Goal: Transaction & Acquisition: Purchase product/service

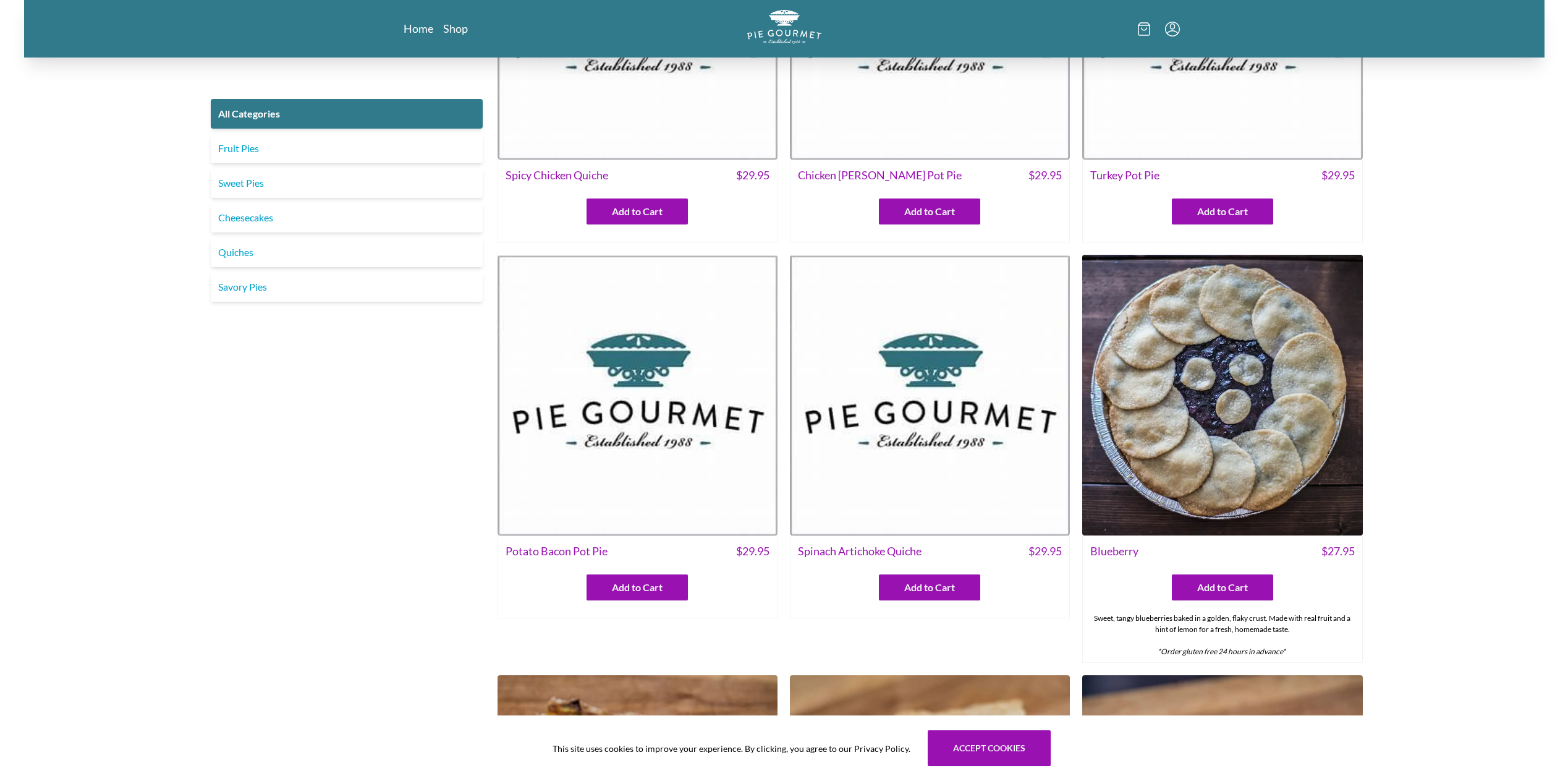
scroll to position [619, 0]
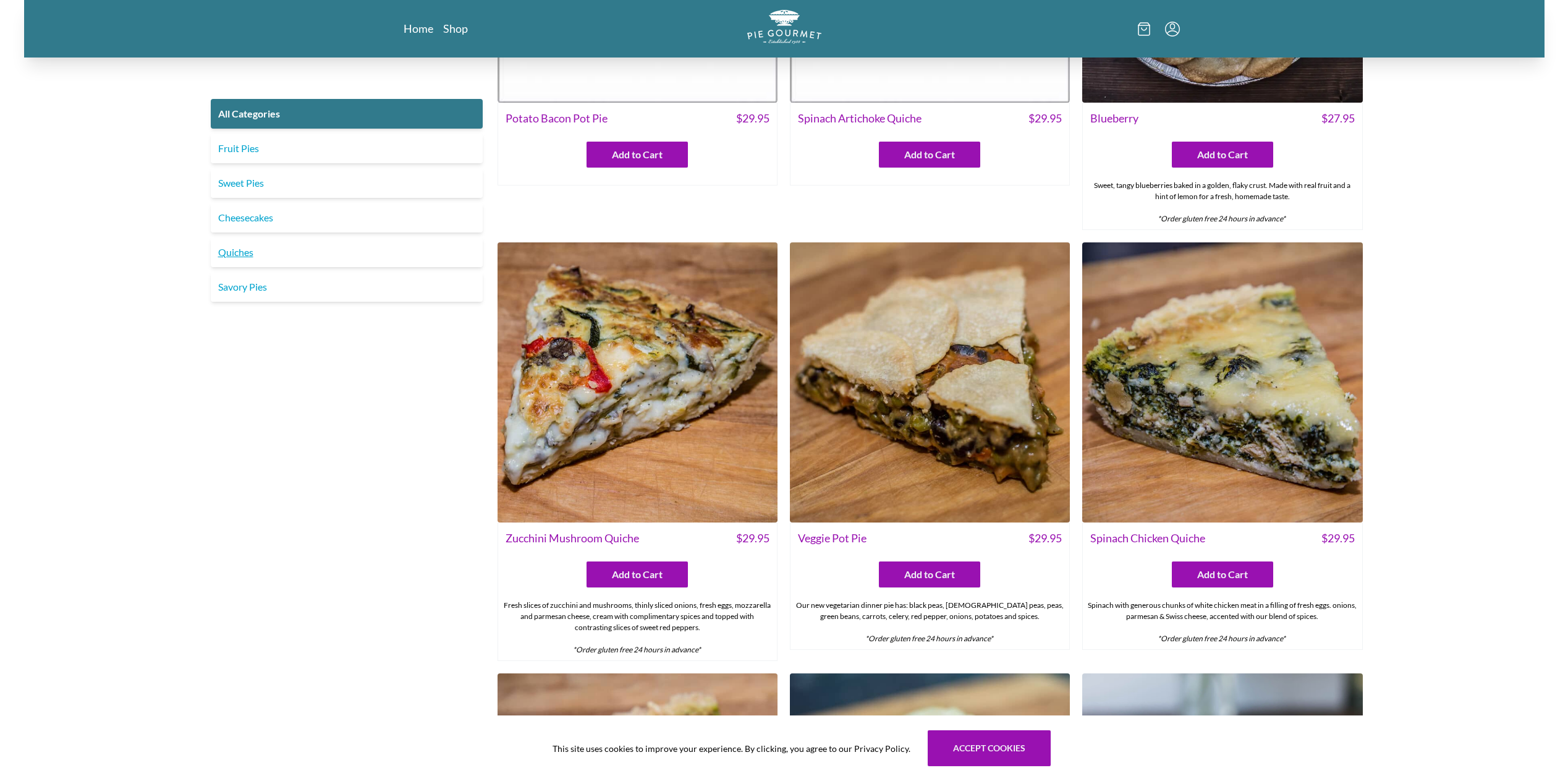
click at [238, 251] on link "Quiches" at bounding box center [346, 252] width 272 height 30
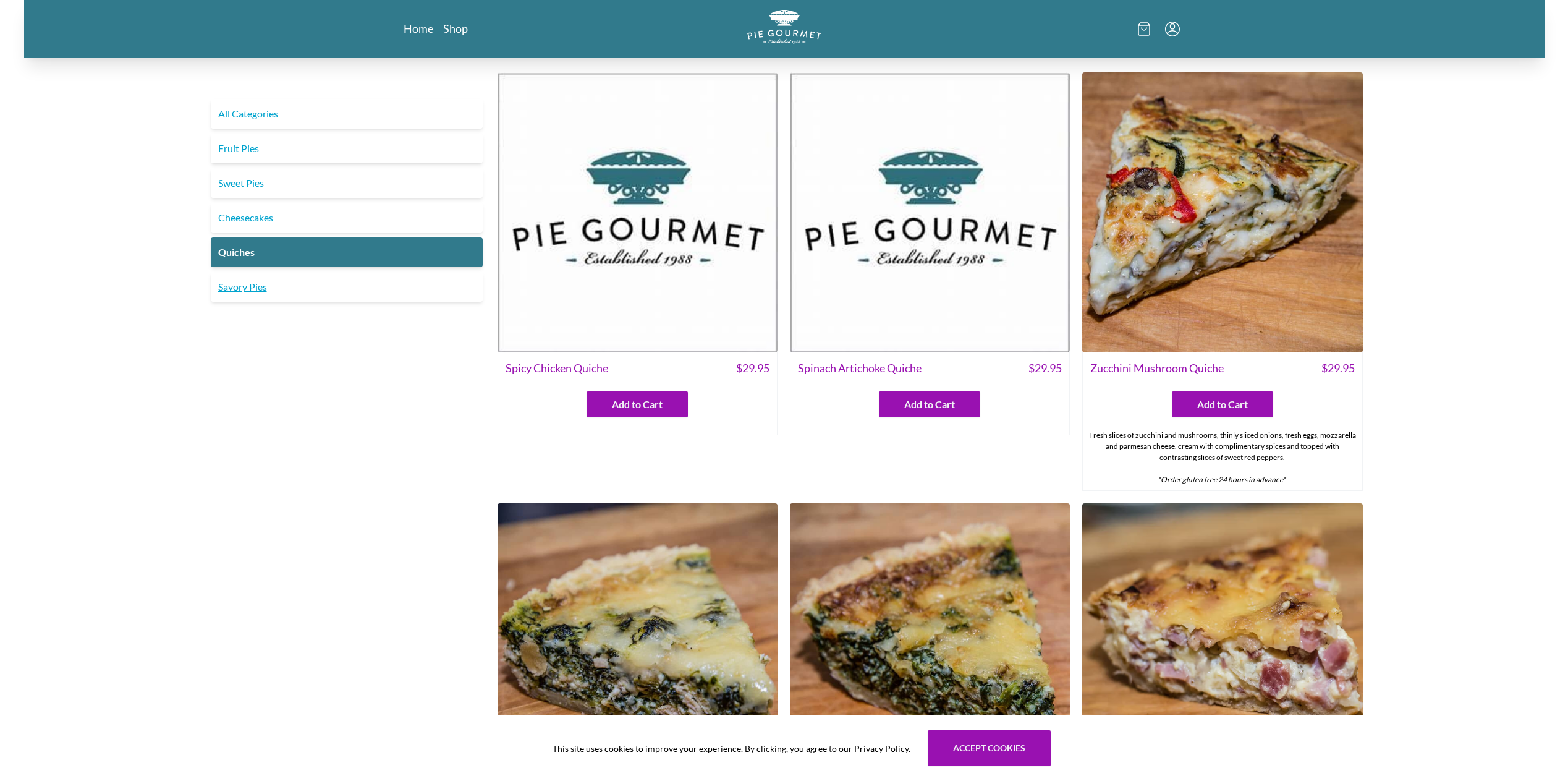
click at [240, 289] on link "Savory Pies" at bounding box center [346, 287] width 272 height 30
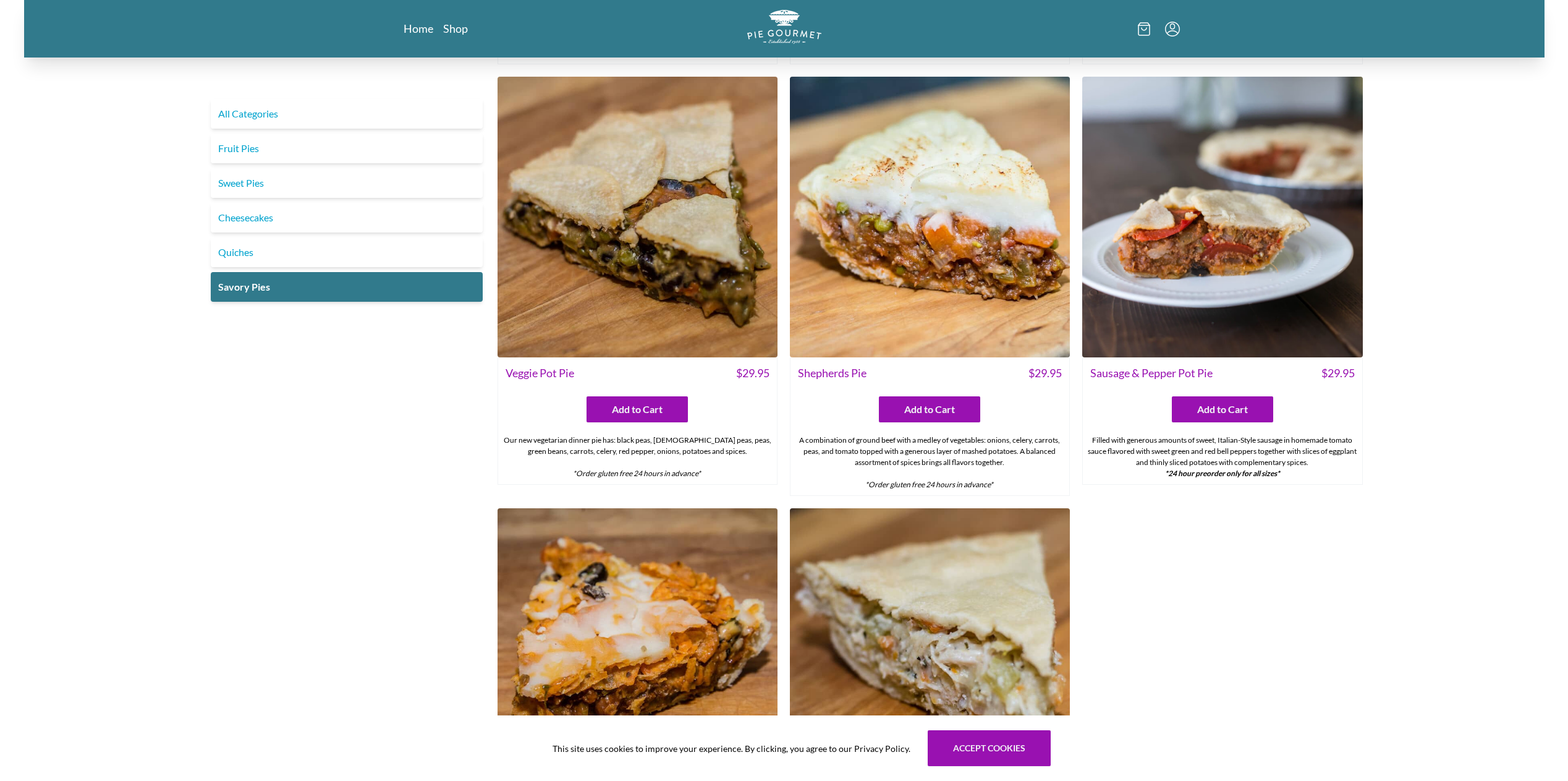
scroll to position [309, 0]
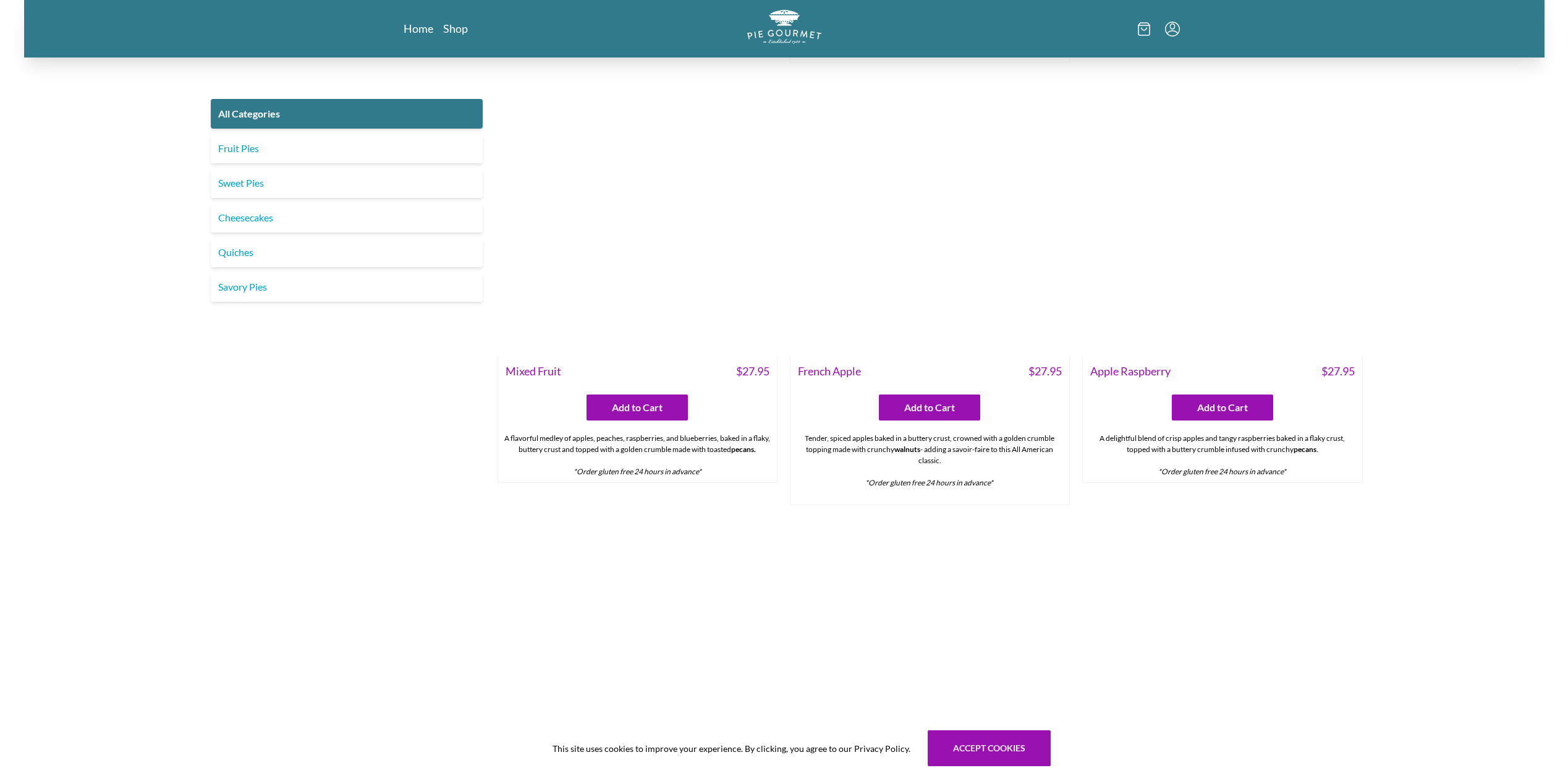
scroll to position [5020, 0]
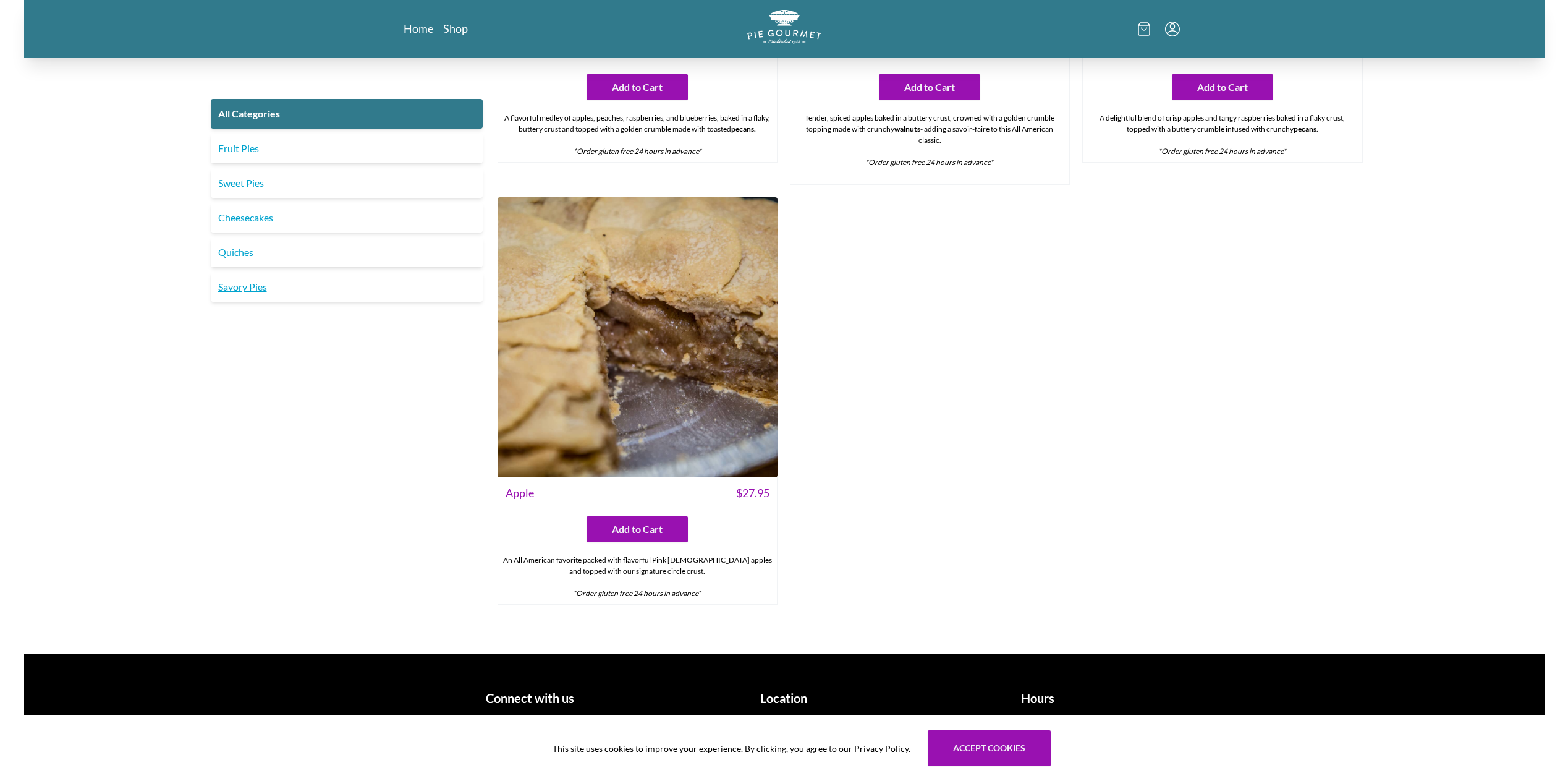
click at [251, 283] on link "Savory Pies" at bounding box center [346, 287] width 272 height 30
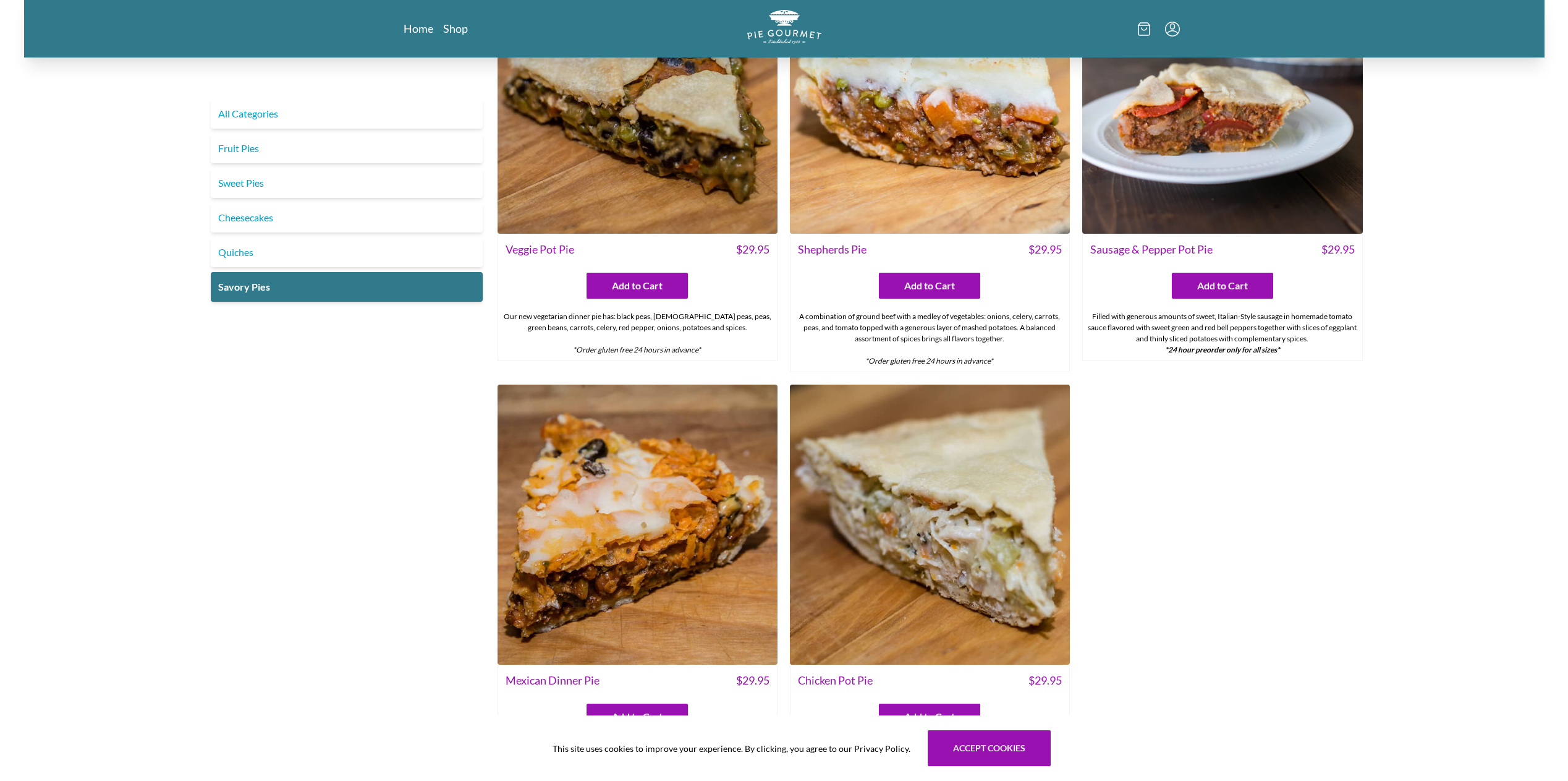
scroll to position [371, 0]
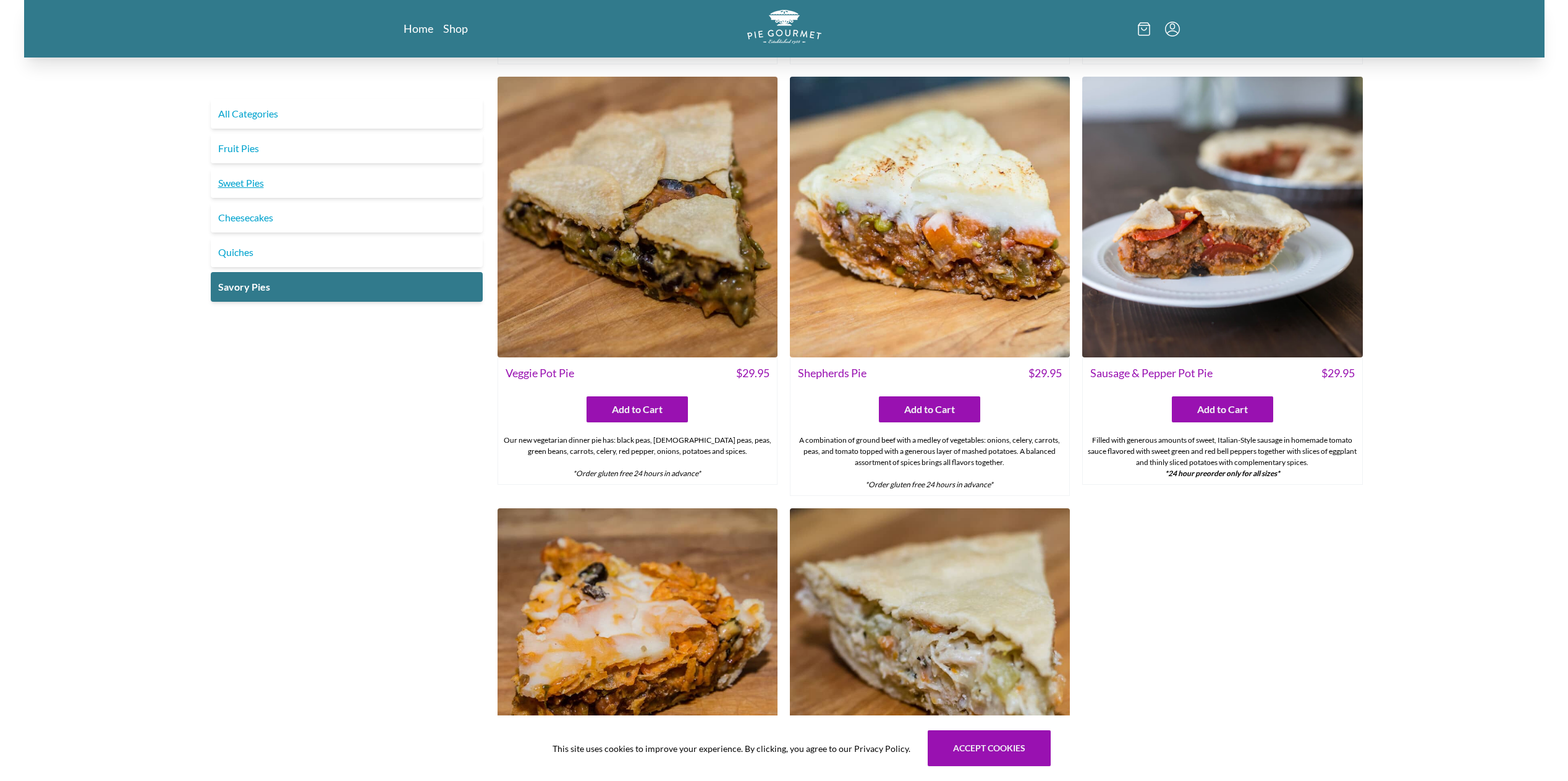
click at [312, 194] on link "Sweet Pies" at bounding box center [346, 183] width 272 height 30
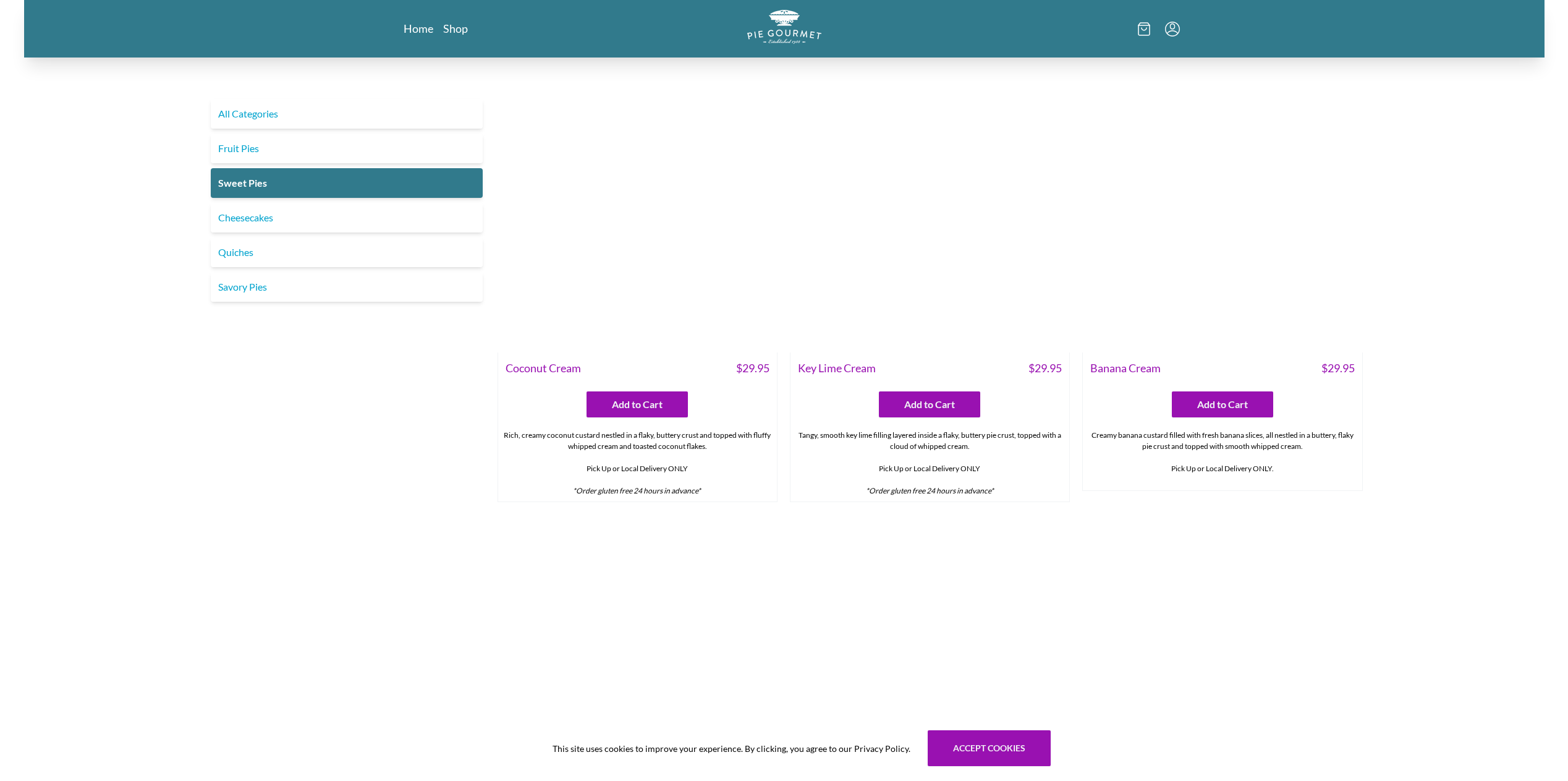
scroll to position [371, 0]
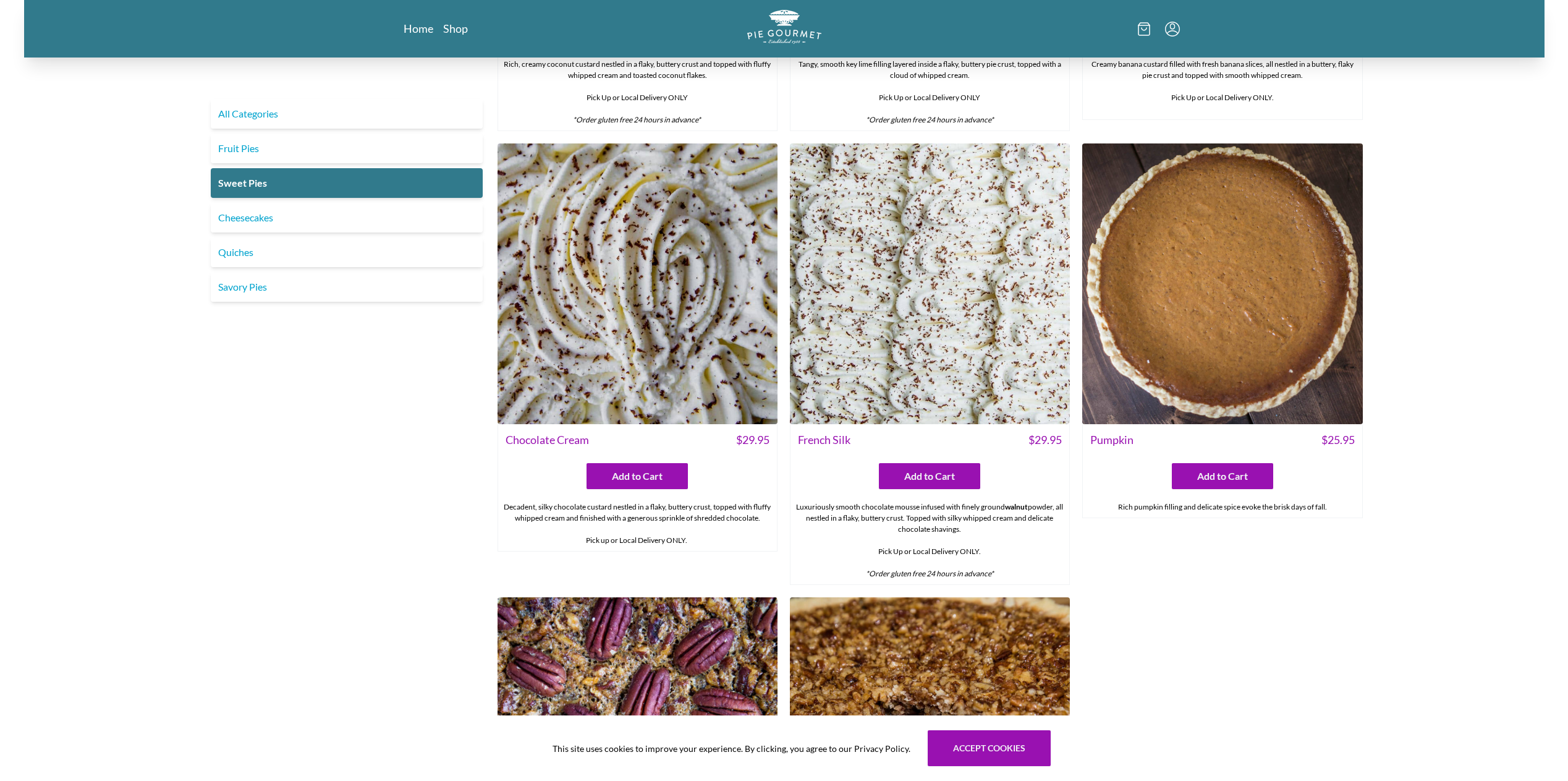
click at [1228, 491] on div "Pumpkin $ 25.95 Add to Cart Rich pumpkin filling and delicate spice evoke the b…" at bounding box center [1222, 471] width 280 height 94
click at [1228, 475] on span "Add to Cart" at bounding box center [1222, 476] width 50 height 15
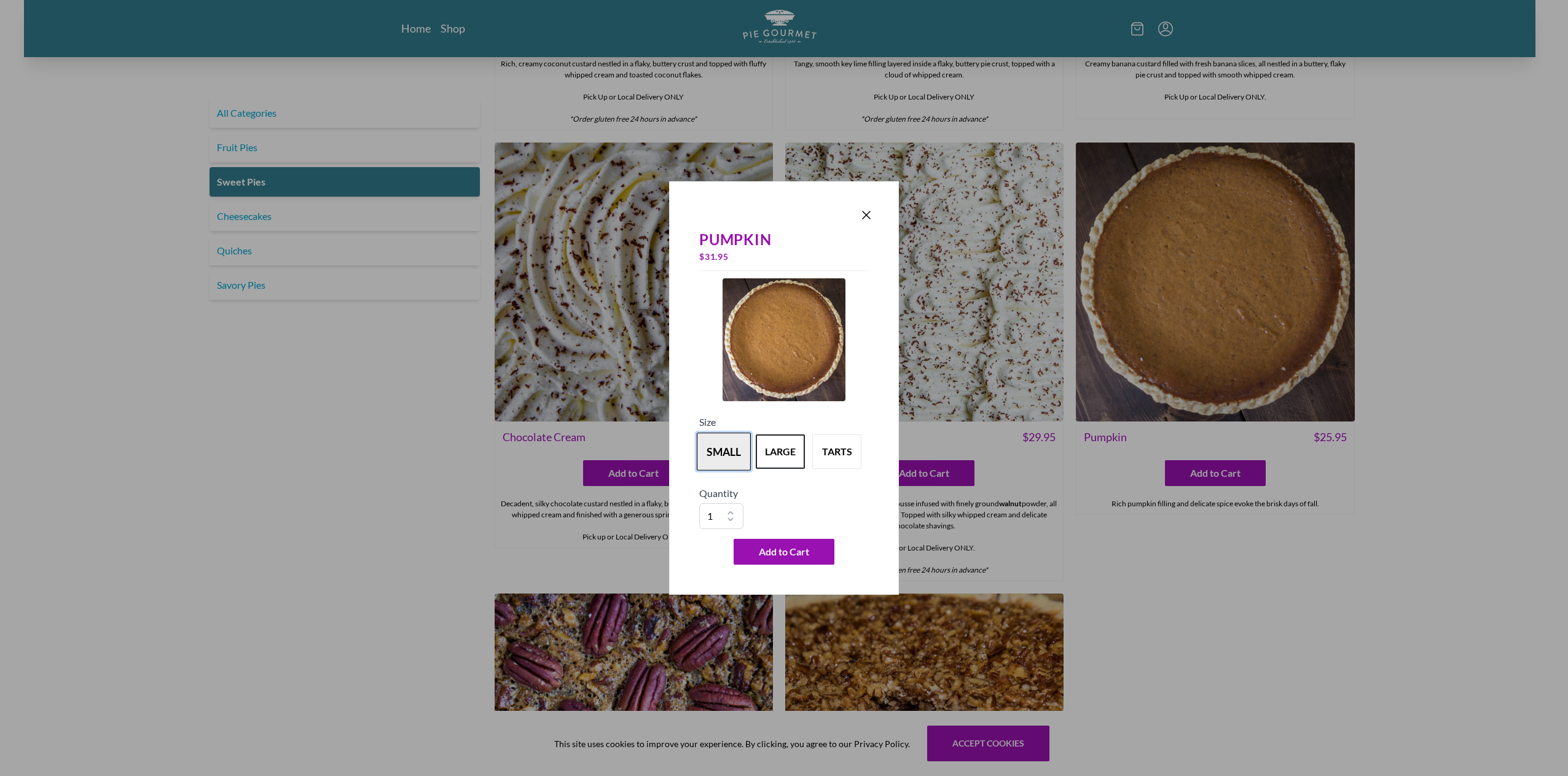
click at [731, 459] on button "small" at bounding box center [724, 451] width 54 height 38
click at [778, 467] on button "large" at bounding box center [780, 451] width 54 height 38
click at [743, 465] on button "small" at bounding box center [724, 451] width 54 height 38
click at [809, 559] on span "Add to Cart" at bounding box center [783, 551] width 50 height 15
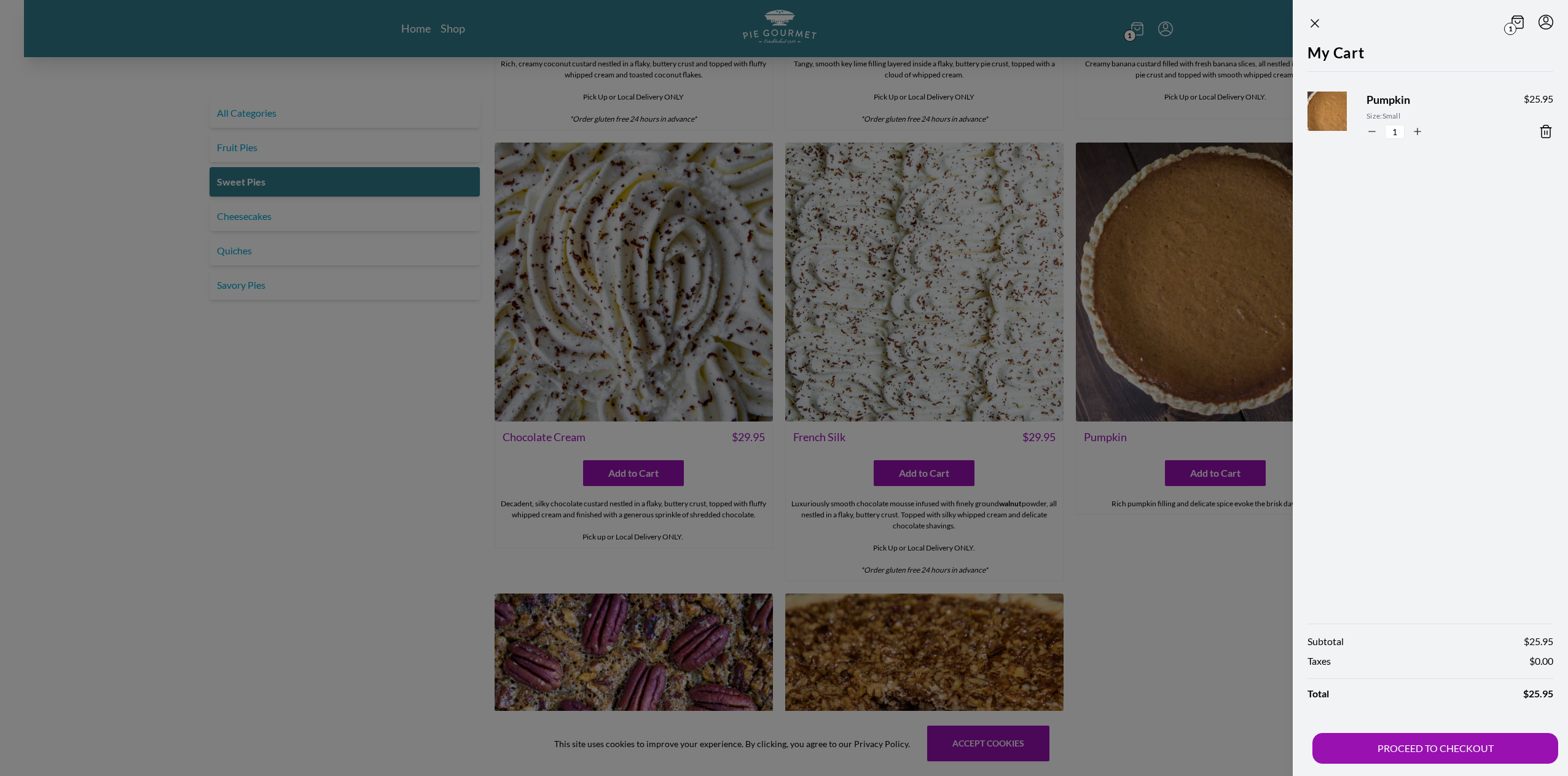
click at [1545, 127] on icon at bounding box center [1545, 132] width 15 height 15
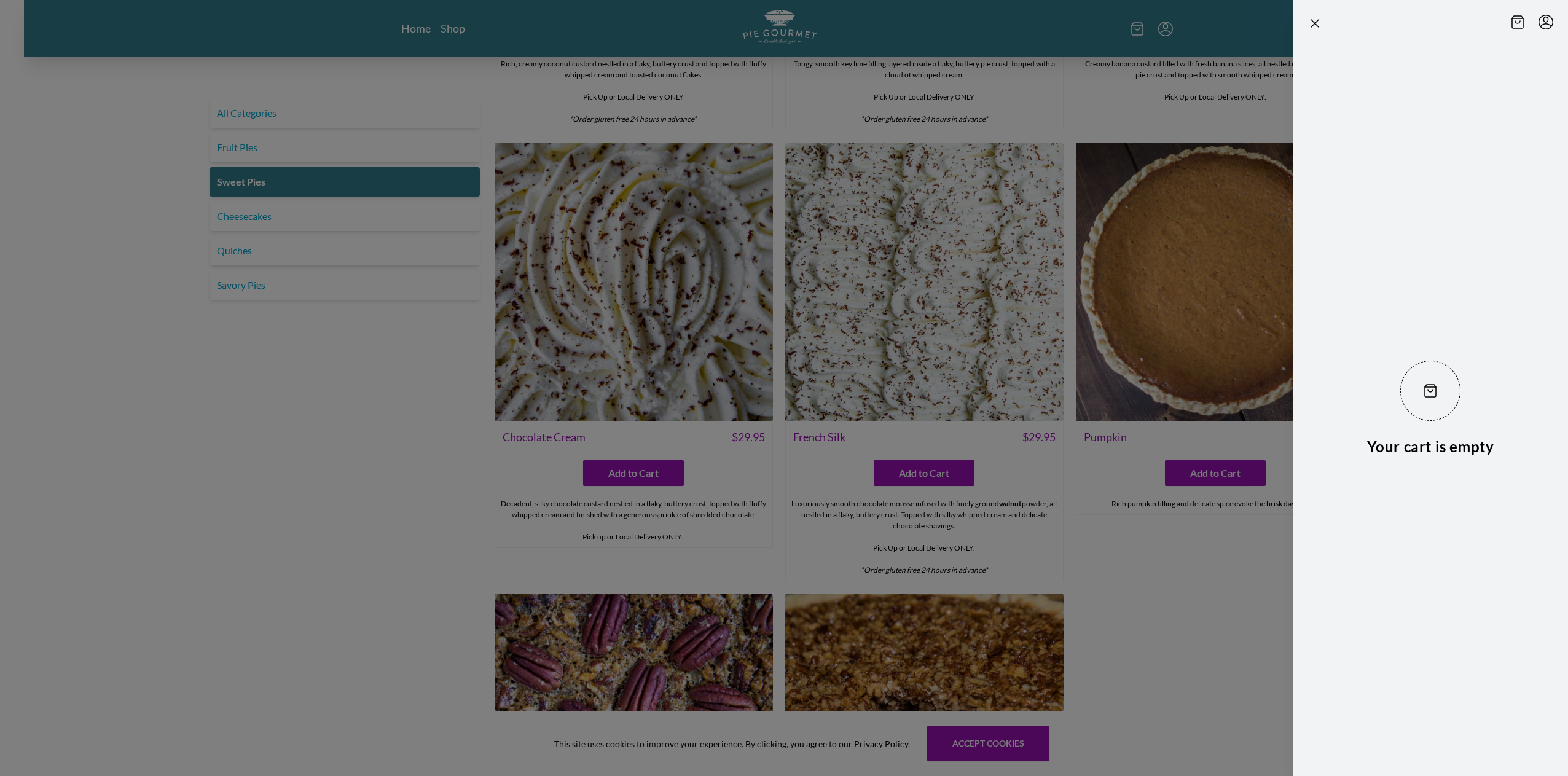
click at [1211, 473] on div at bounding box center [784, 388] width 1568 height 776
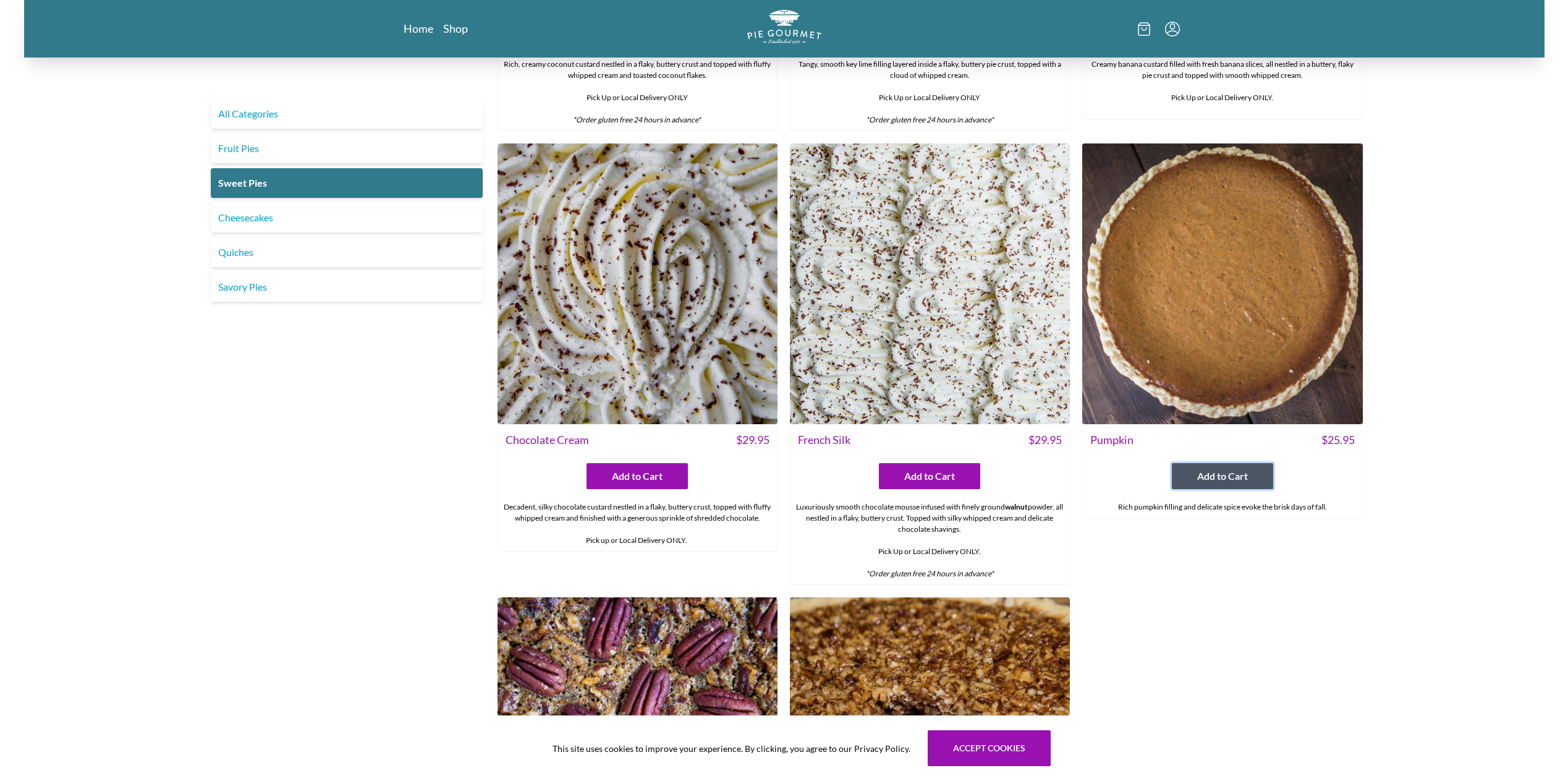
click at [1219, 476] on span "Add to Cart" at bounding box center [1222, 476] width 50 height 15
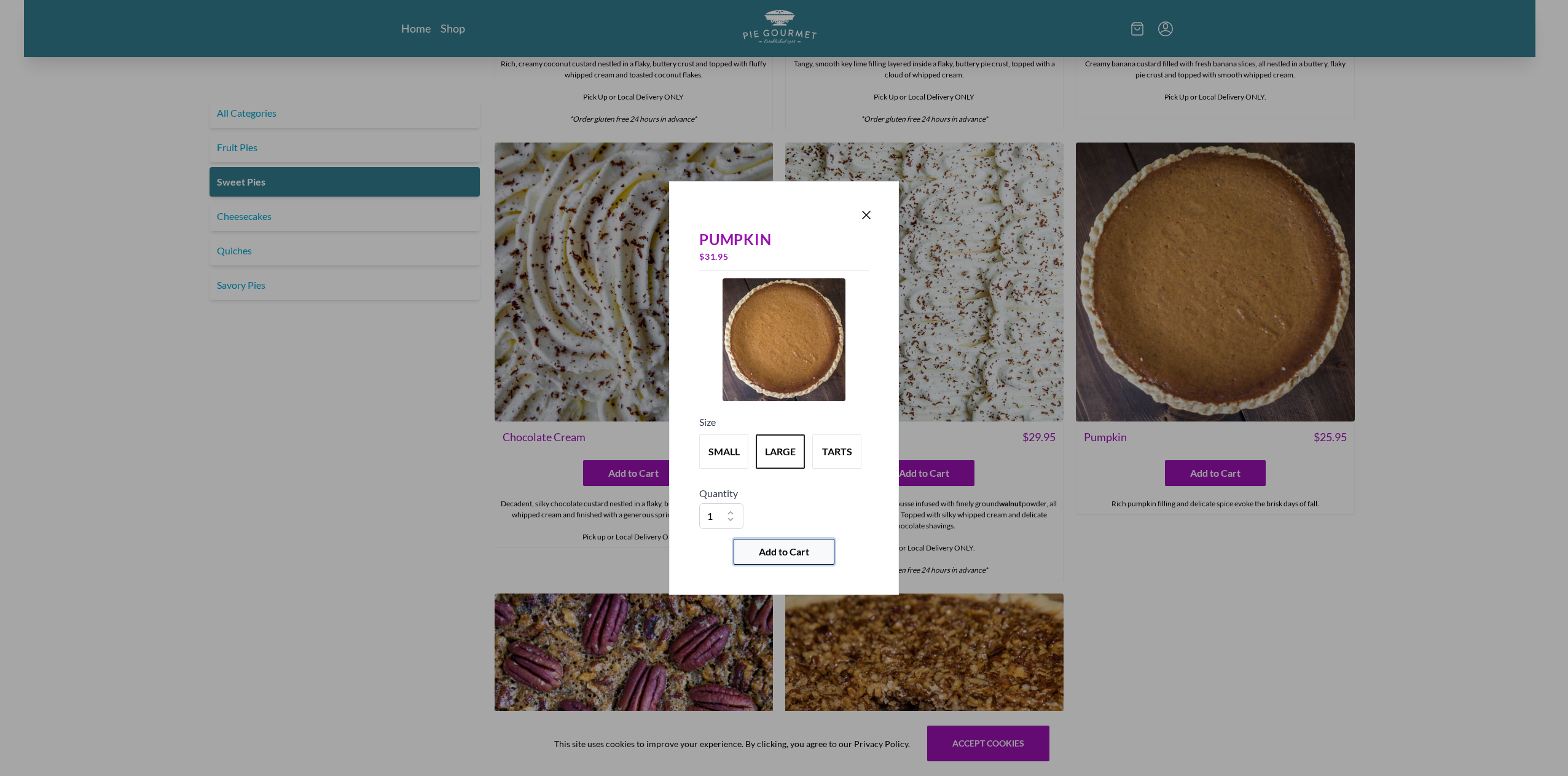
click at [796, 556] on span "Add to Cart" at bounding box center [783, 551] width 50 height 15
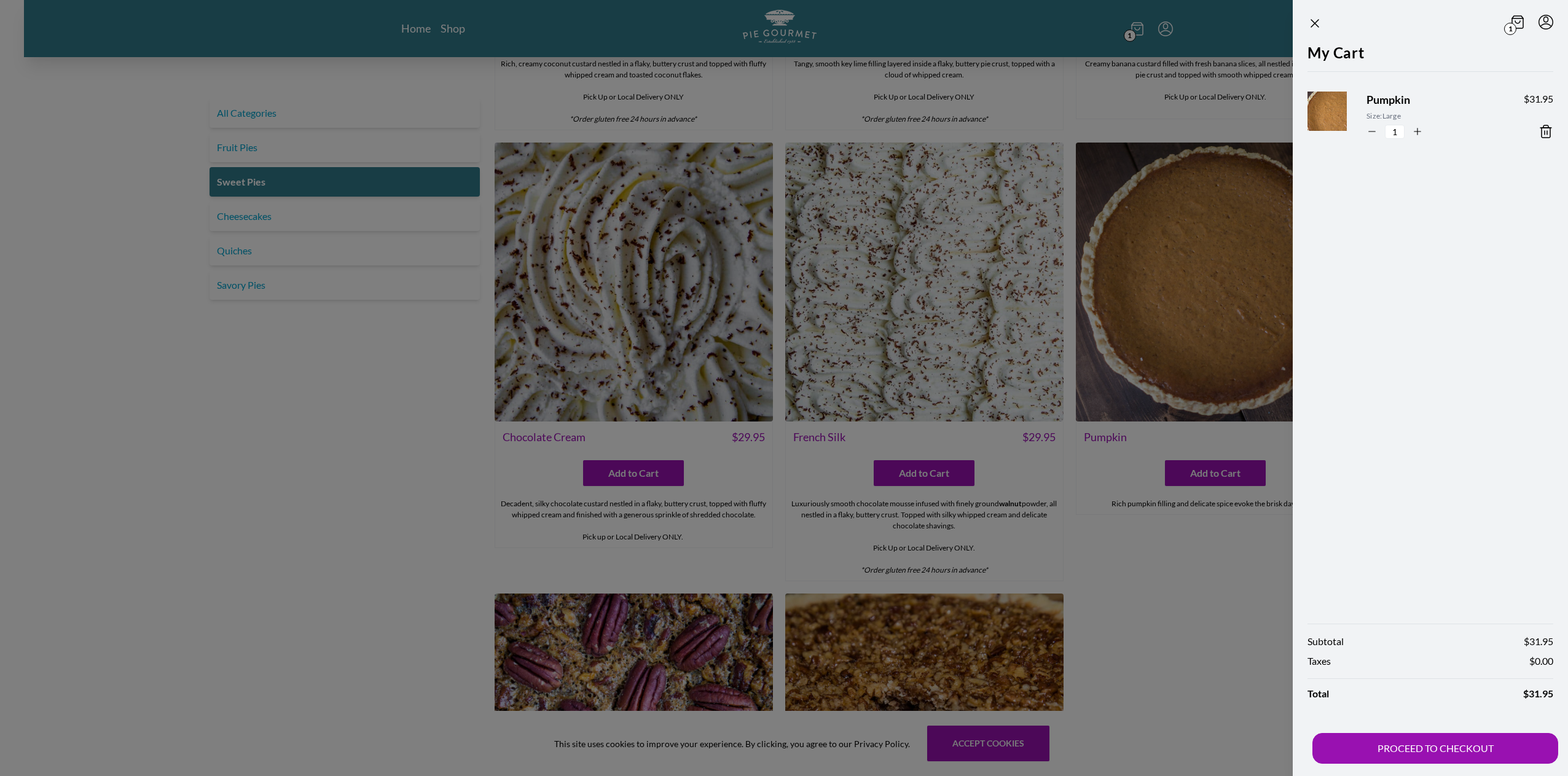
click at [452, 435] on div at bounding box center [784, 388] width 1568 height 776
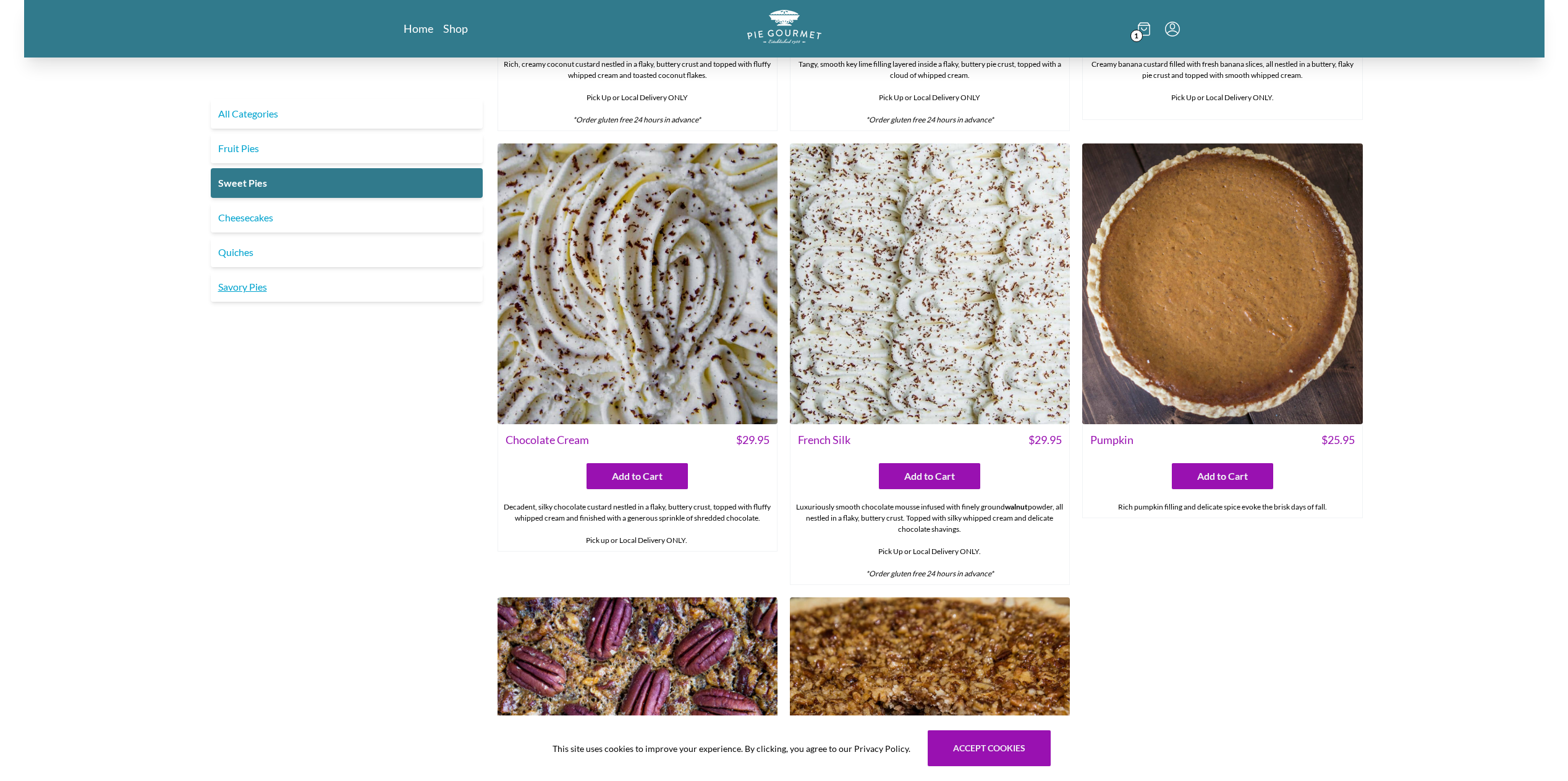
click at [333, 284] on link "Savory Pies" at bounding box center [346, 287] width 272 height 30
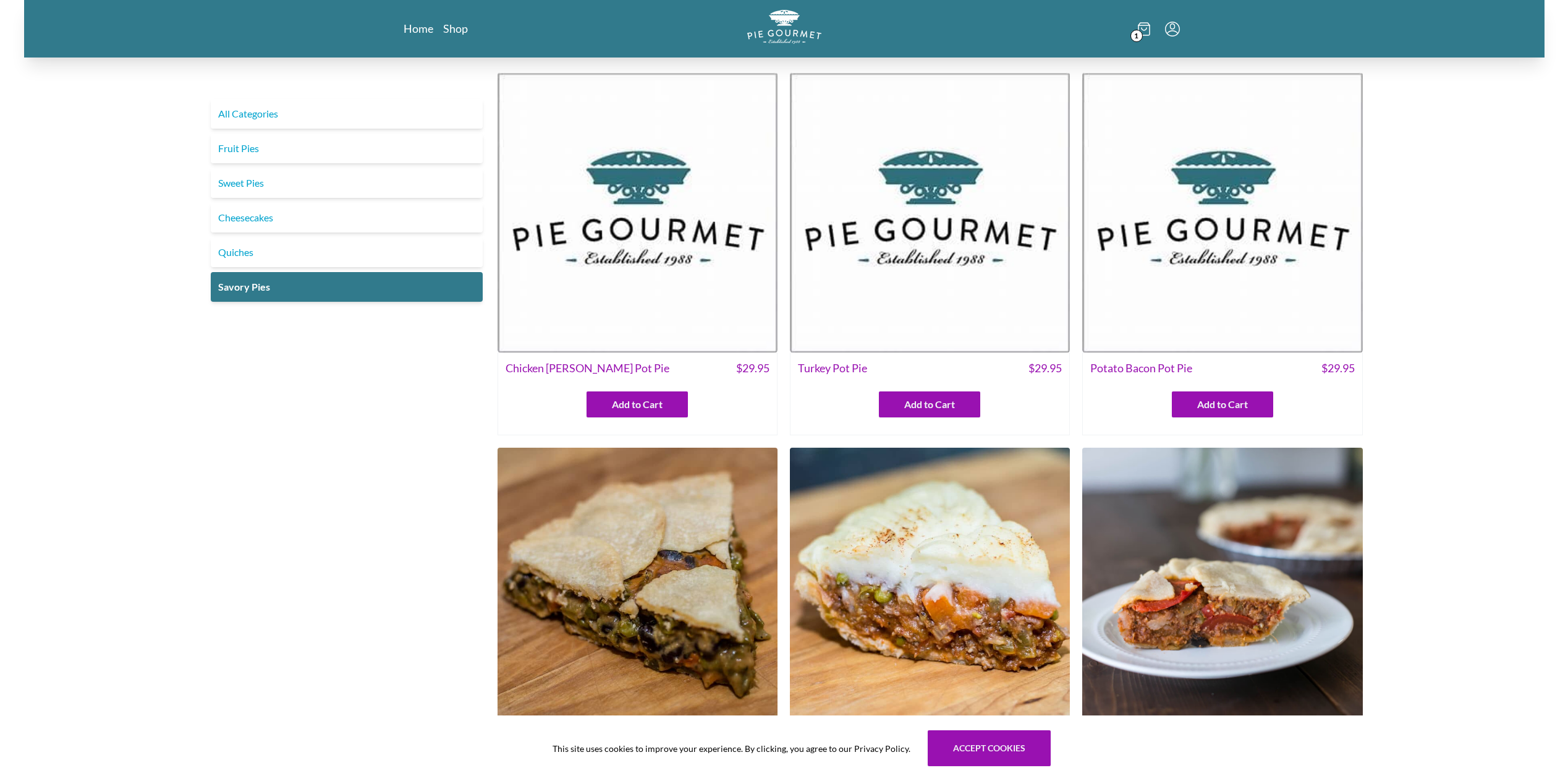
scroll to position [186, 0]
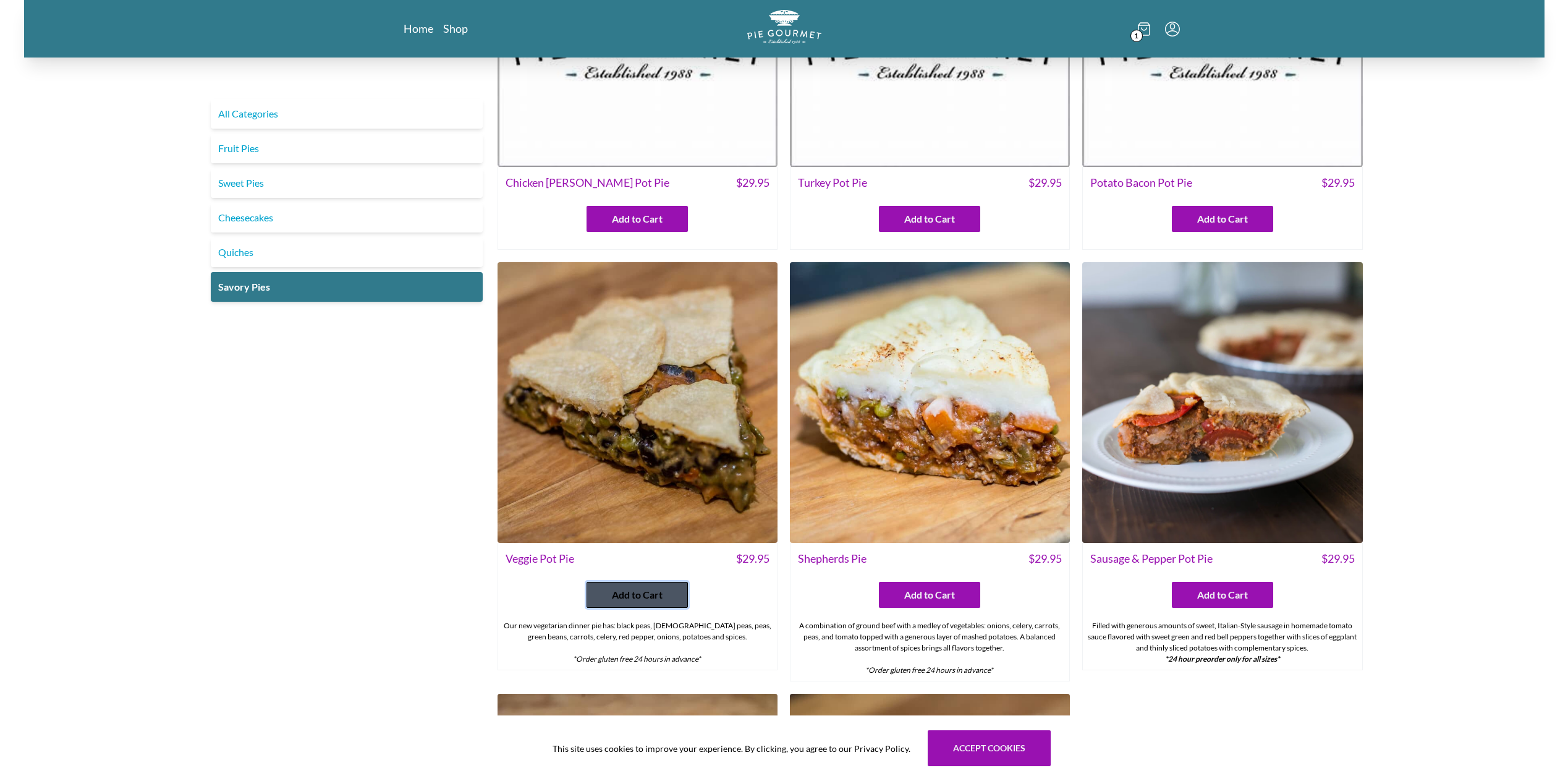
click at [639, 597] on span "Add to Cart" at bounding box center [637, 595] width 50 height 15
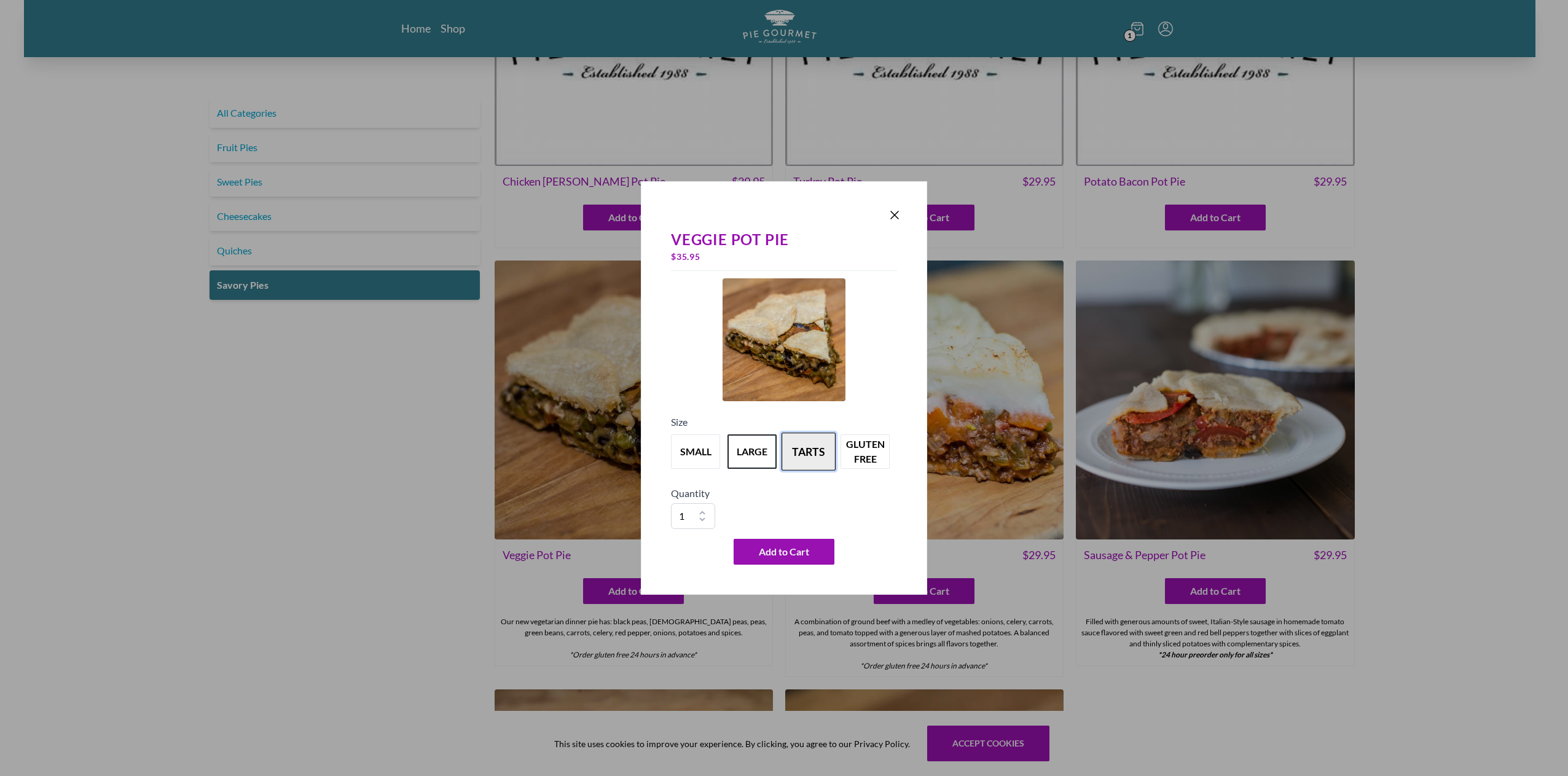
click at [814, 450] on button "tarts" at bounding box center [809, 451] width 54 height 38
click at [689, 449] on button "small" at bounding box center [695, 451] width 54 height 38
click at [761, 456] on button "large" at bounding box center [752, 451] width 54 height 38
click at [690, 461] on button "small" at bounding box center [695, 451] width 54 height 38
click at [876, 460] on button "gluten free" at bounding box center [865, 451] width 54 height 38
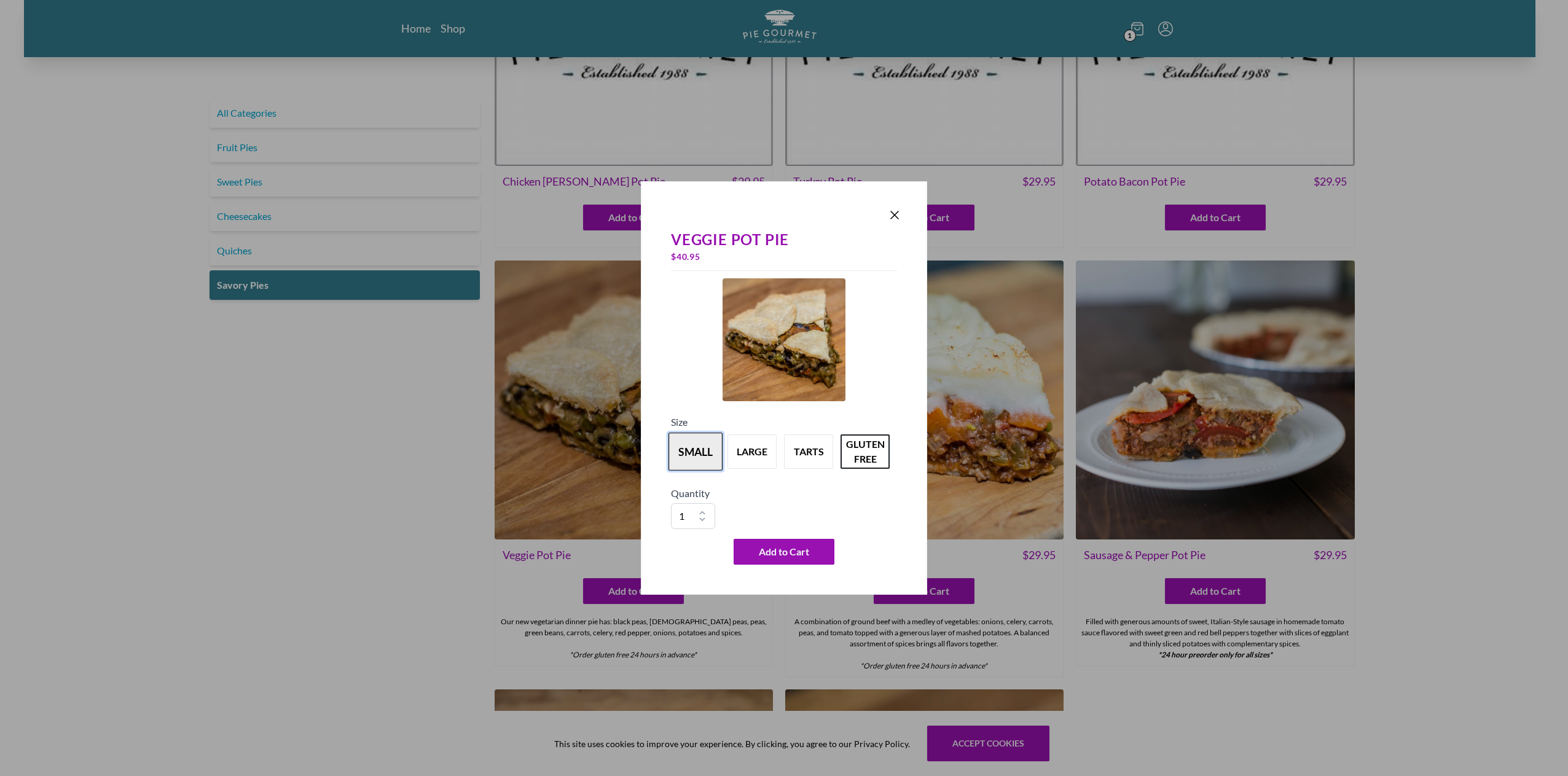
click at [695, 455] on button "small" at bounding box center [695, 451] width 54 height 38
click at [1544, 316] on div "Veggie Pot Pie $ 29.95 Size small large tarts gluten free Quantity 1 2 3 4 5 6 …" at bounding box center [784, 388] width 1568 height 776
click at [1517, 316] on div "Veggie Pot Pie $ 29.95 Size small large tarts gluten free Quantity 1 2 3 4 5 6 …" at bounding box center [784, 388] width 1568 height 776
drag, startPoint x: 902, startPoint y: 219, endPoint x: 886, endPoint y: 213, distance: 17.1
click at [899, 221] on div "Veggie Pot Pie $ 29.95 Size small large tarts gluten free Quantity 1 2 3 4 5 6 …" at bounding box center [784, 387] width 286 height 413
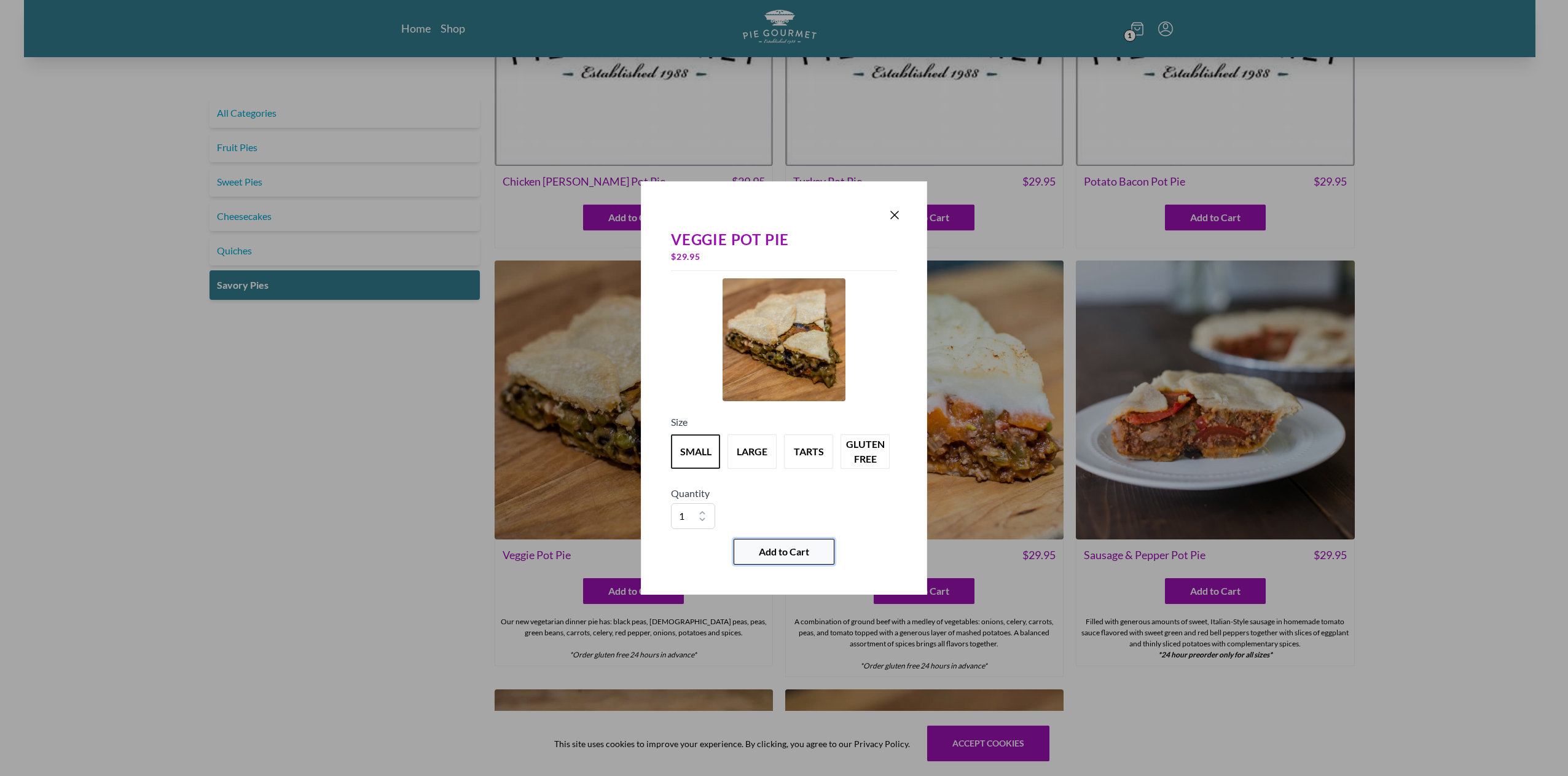
click at [780, 553] on span "Add to Cart" at bounding box center [783, 551] width 50 height 15
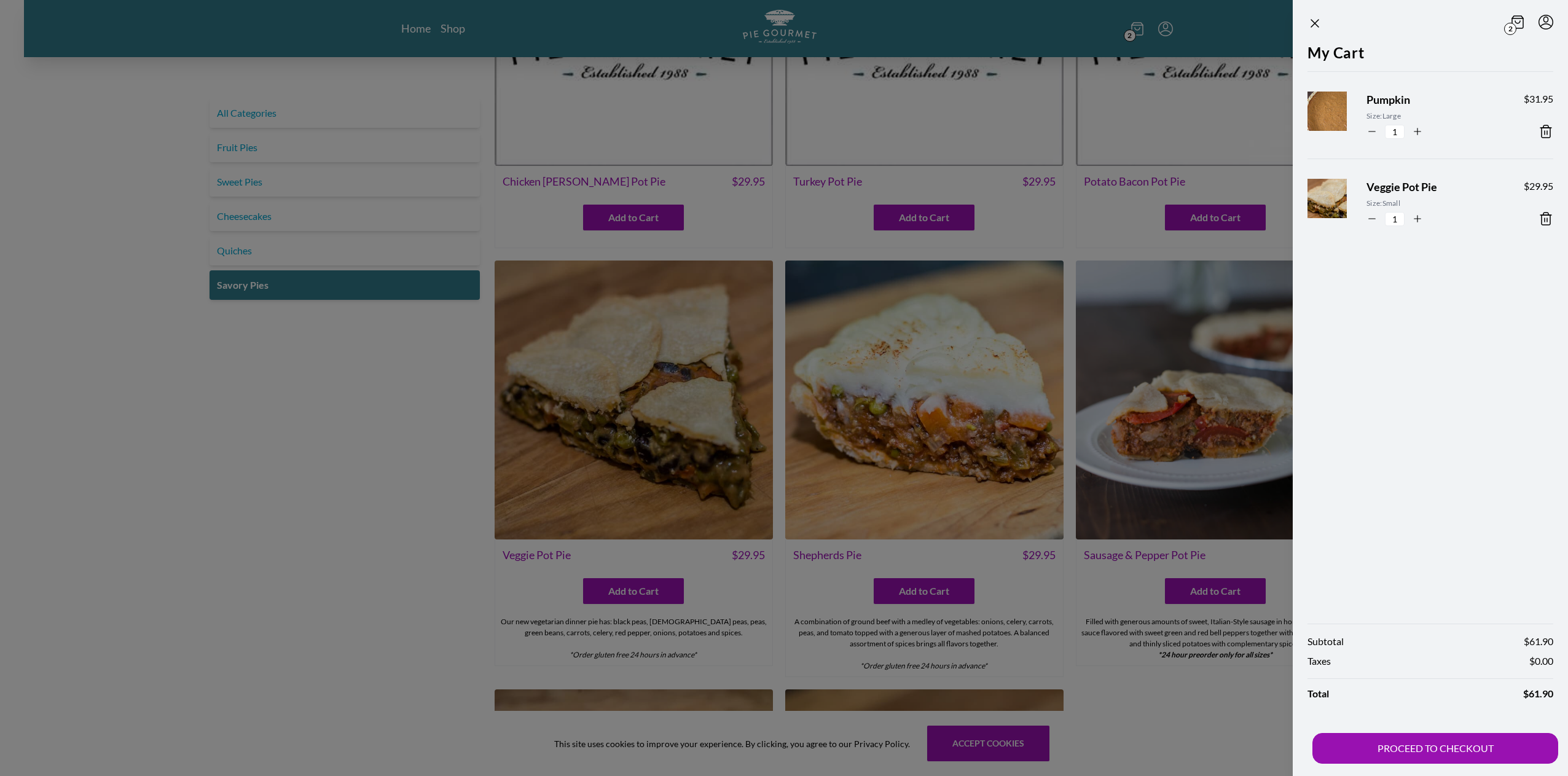
click at [1541, 217] on icon at bounding box center [1545, 219] width 15 height 15
drag, startPoint x: 854, startPoint y: 483, endPoint x: 846, endPoint y: 484, distance: 8.1
click at [854, 483] on div at bounding box center [784, 388] width 1568 height 776
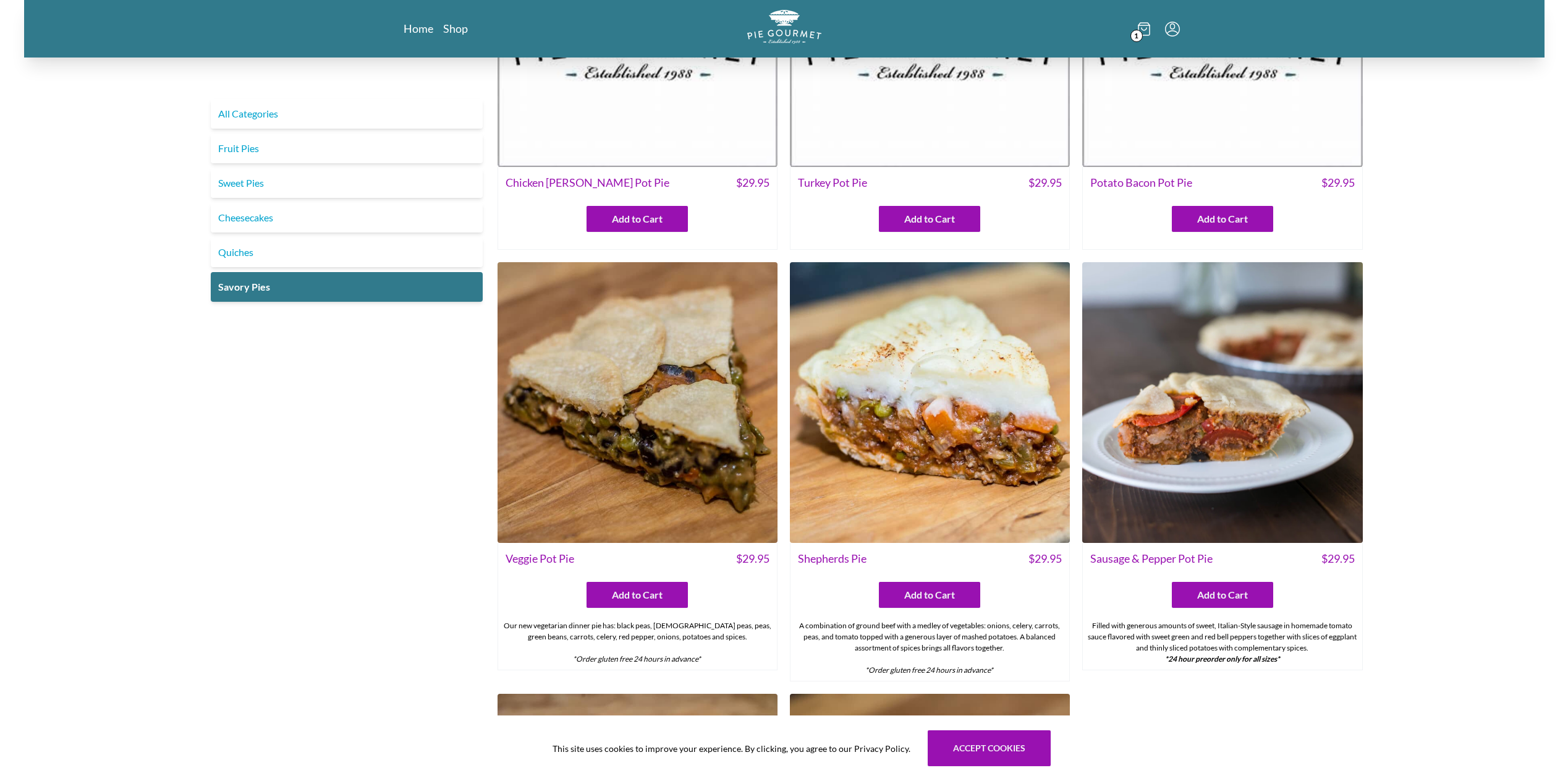
click at [662, 422] on img at bounding box center [637, 402] width 280 height 280
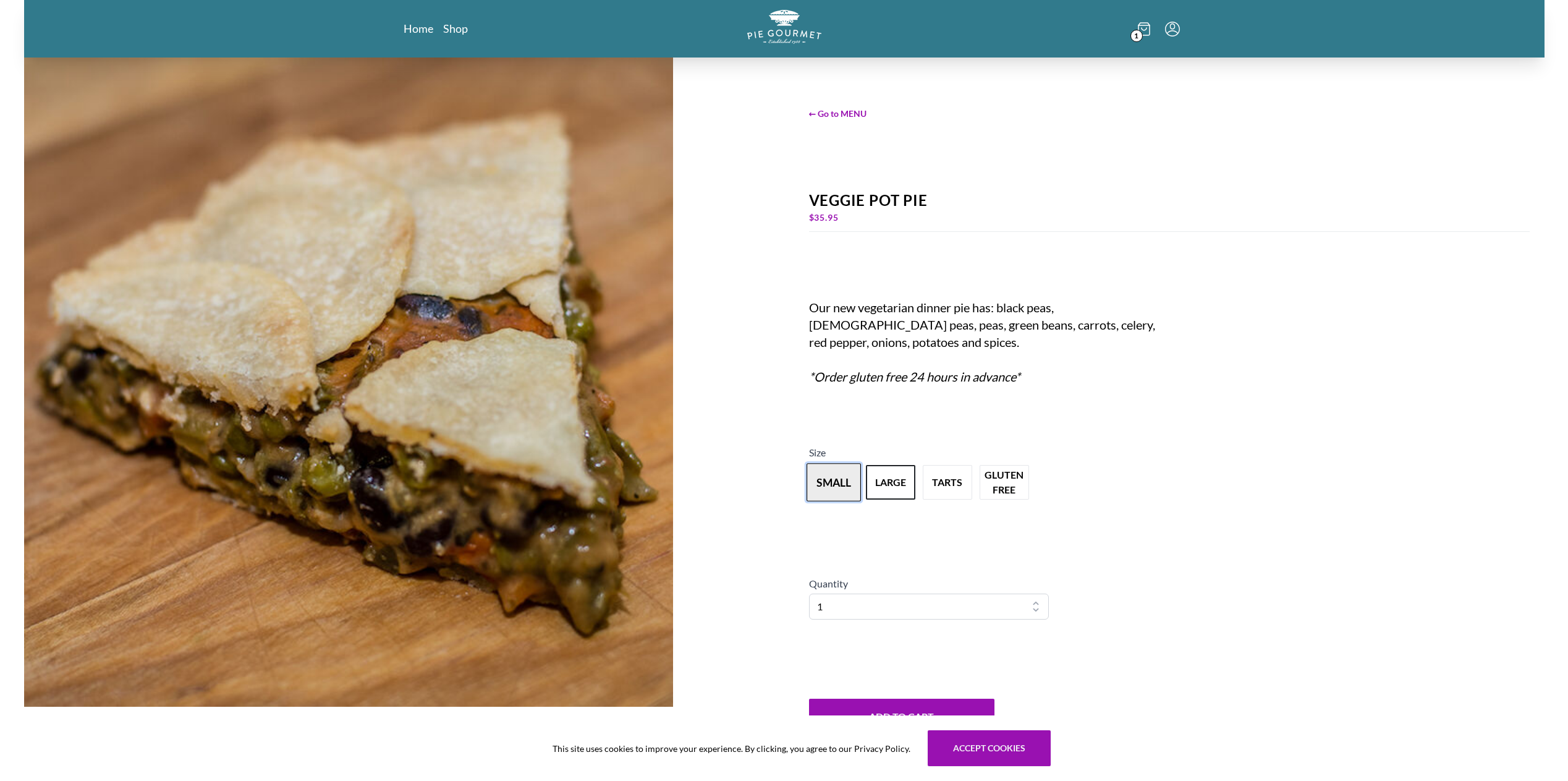
click at [841, 475] on button "small" at bounding box center [834, 482] width 54 height 38
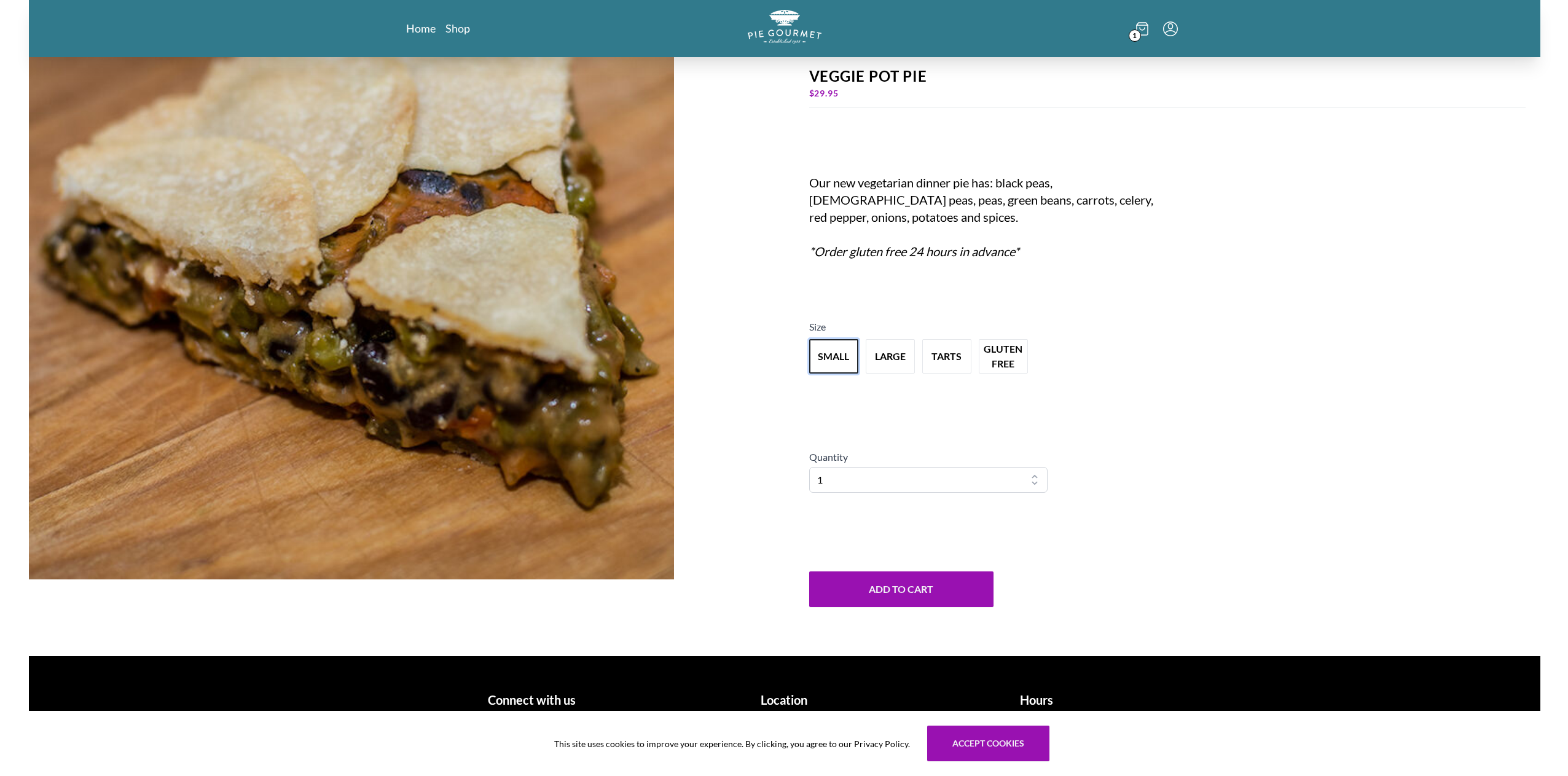
scroll to position [129, 0]
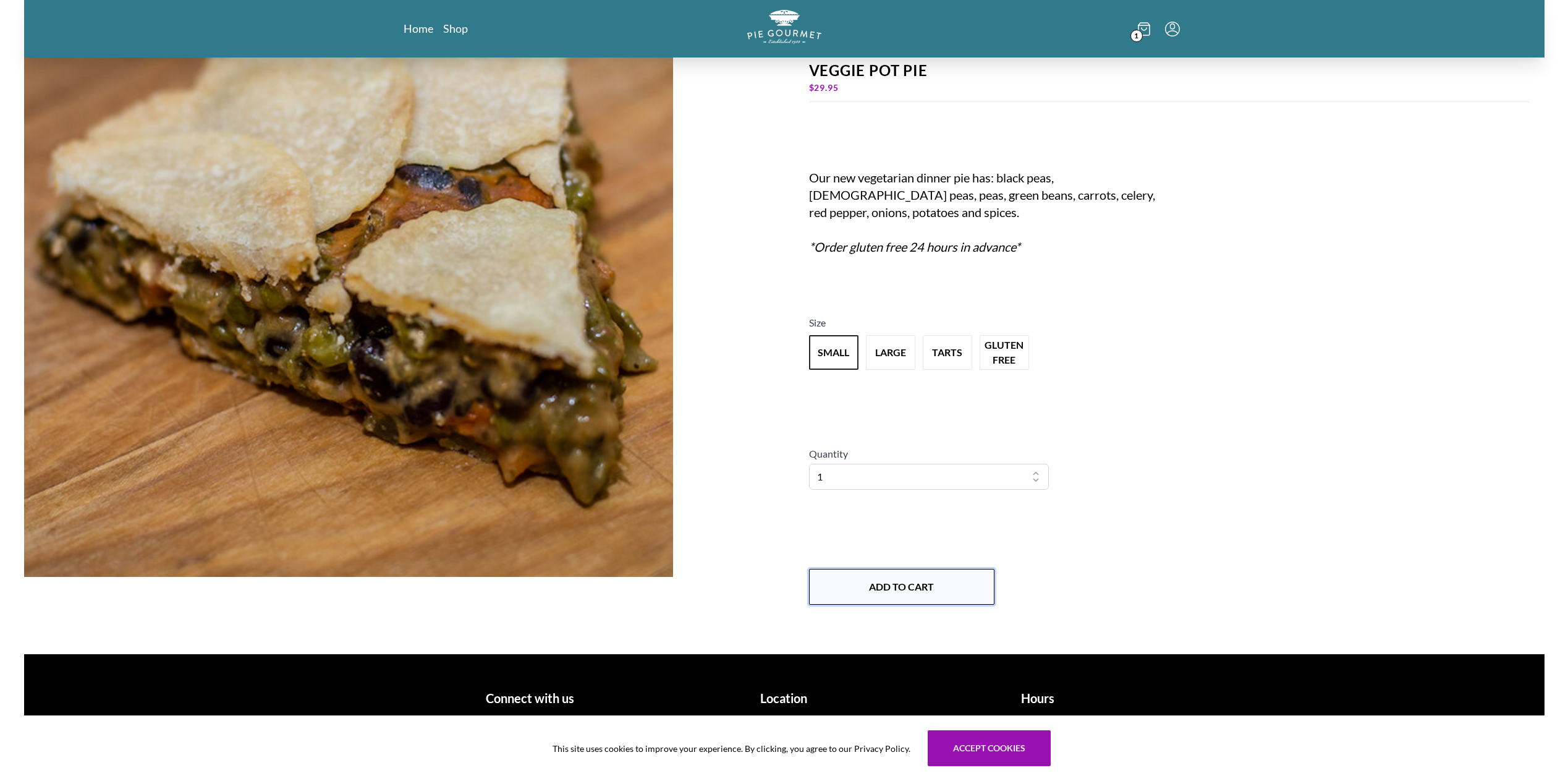
click at [931, 578] on button "Add to Cart" at bounding box center [902, 586] width 186 height 36
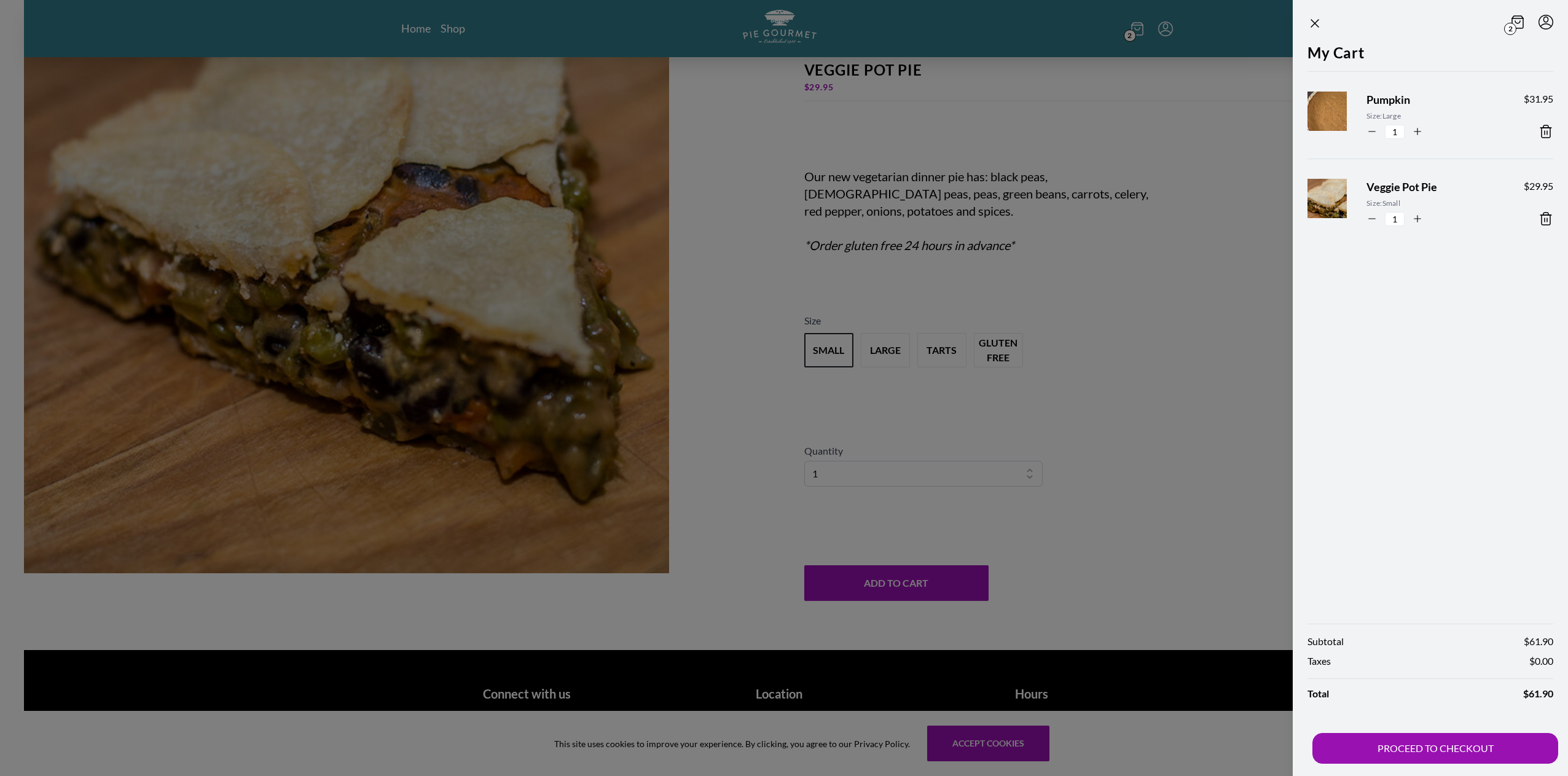
click at [1490, 415] on div "My Cart Pumpkin Size: Large 1 $ 31.95 Veggie Pot Pie Size: Small 1 $ 29.95" at bounding box center [1430, 327] width 275 height 570
click at [1442, 764] on div "Subtotal $ 61.90 Taxes $ 0.00 Total $ 61.90 PROCEED TO CHECKOUT" at bounding box center [1430, 693] width 275 height 165
click at [1441, 754] on button "PROCEED TO CHECKOUT" at bounding box center [1435, 748] width 246 height 31
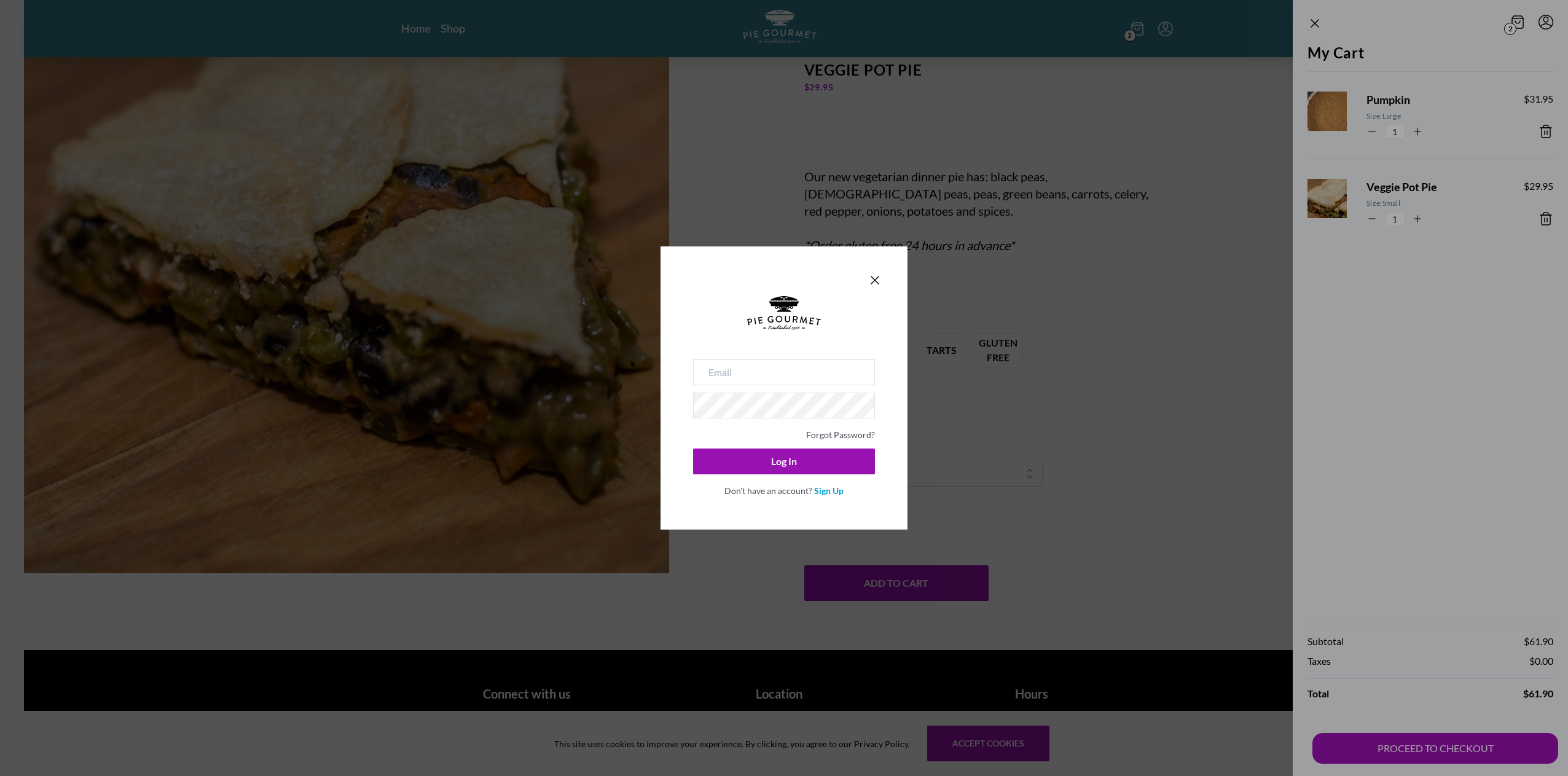
click at [1071, 240] on div "Forgot Password? Log In Don't have an account? Sign Up" at bounding box center [784, 388] width 1568 height 776
click at [876, 280] on icon "Close panel" at bounding box center [875, 280] width 7 height 7
